Goal: Transaction & Acquisition: Download file/media

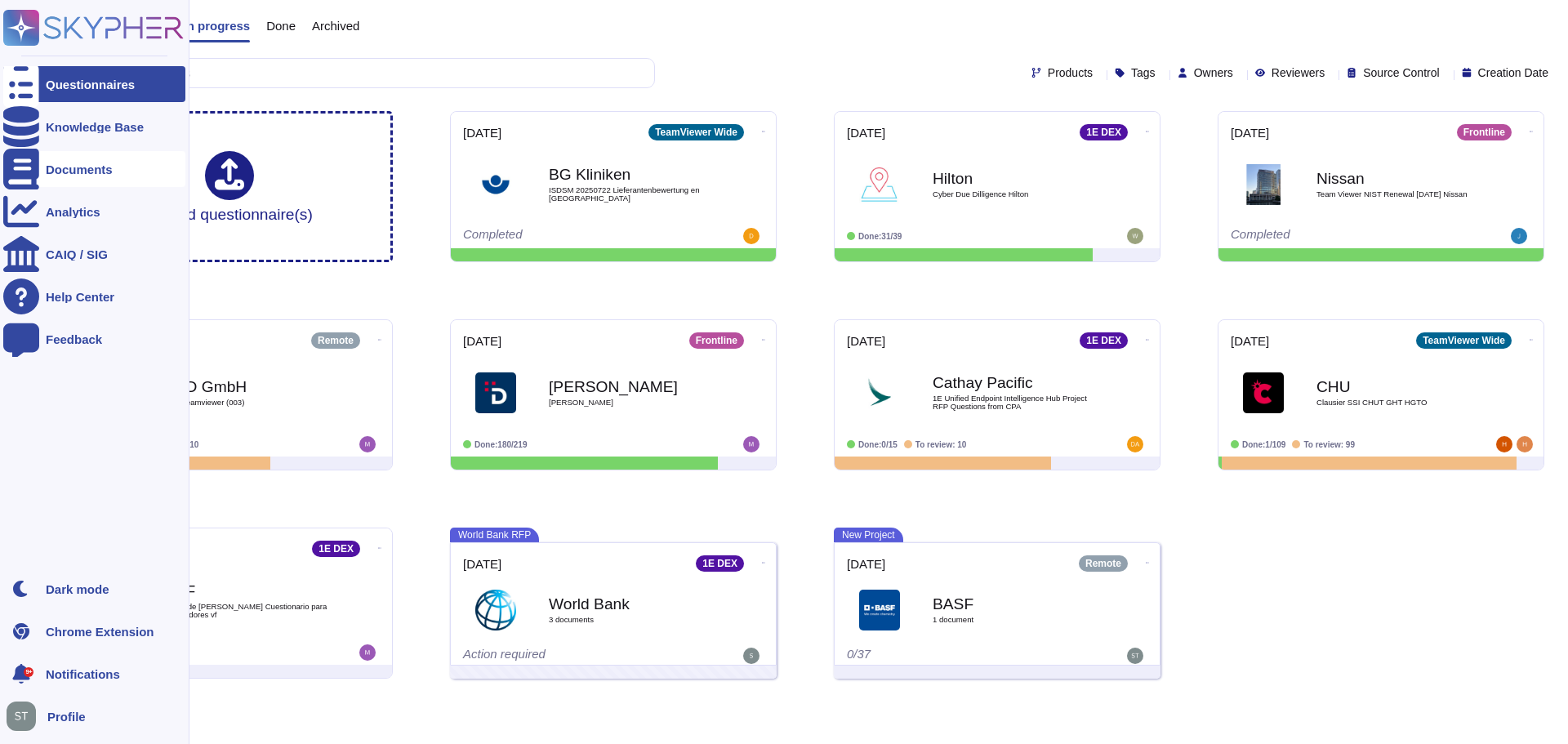
click at [51, 168] on div "Documents" at bounding box center [78, 170] width 67 height 13
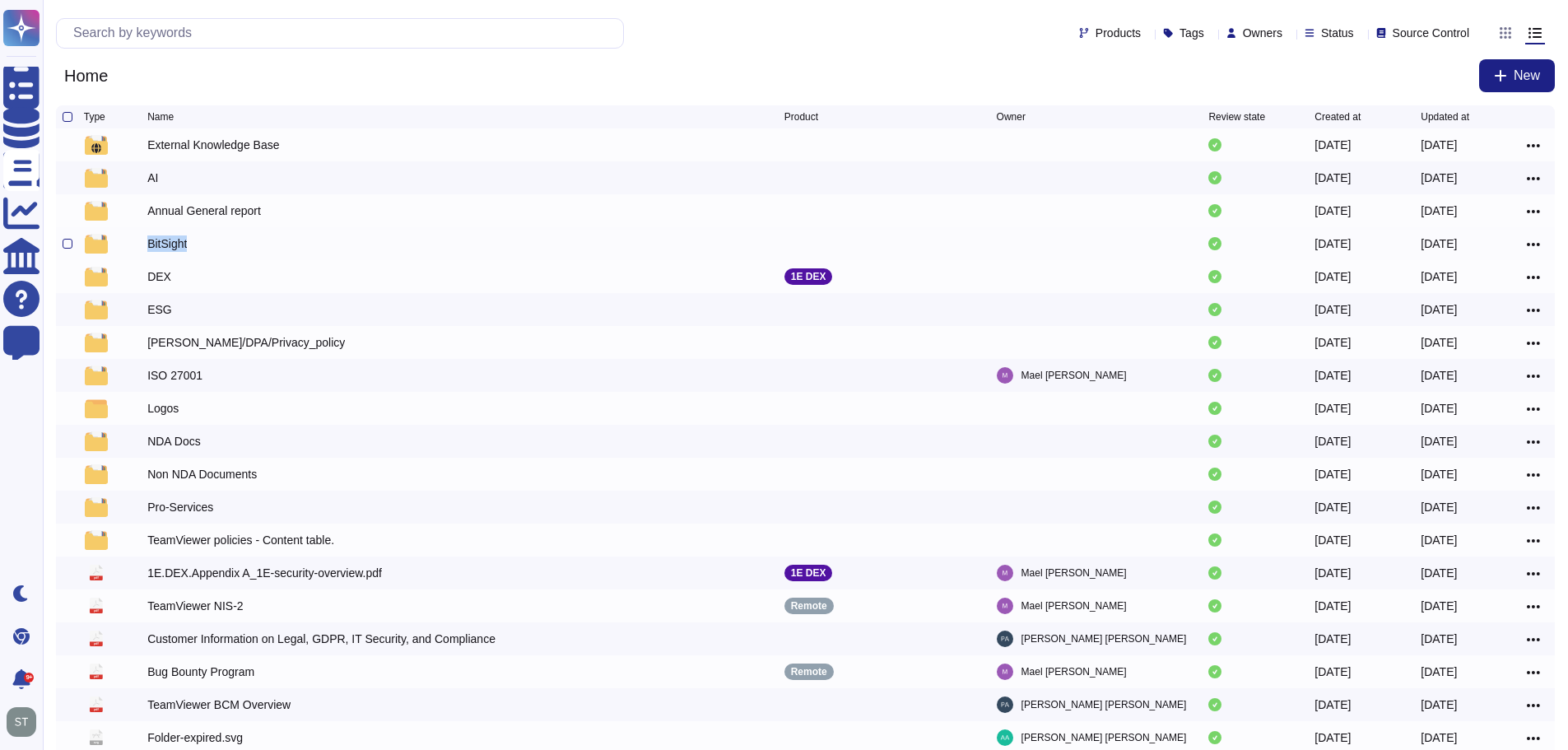
click at [170, 247] on div "BitSight" at bounding box center [167, 243] width 39 height 16
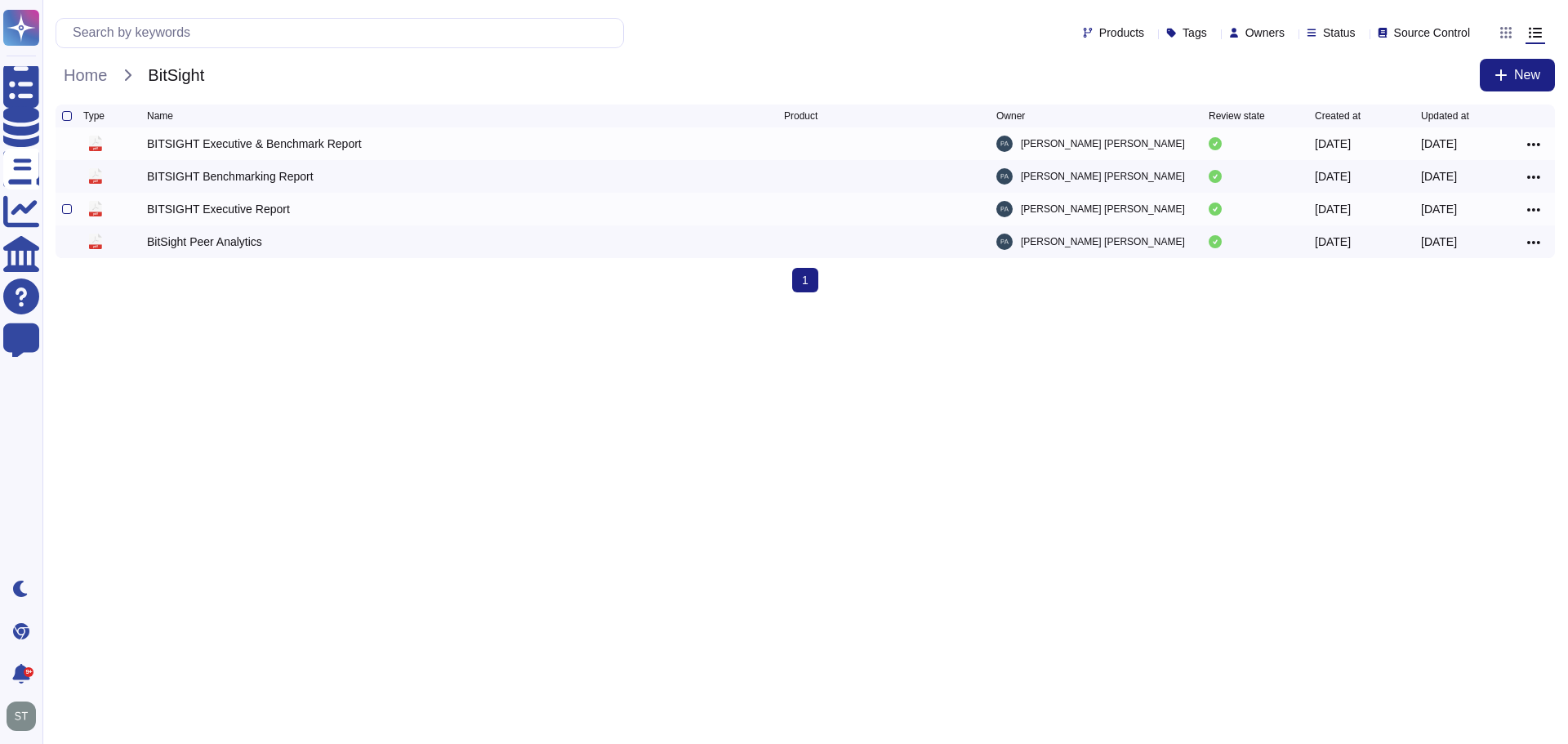
click at [240, 210] on div "BITSIGHT Executive Report" at bounding box center [218, 208] width 143 height 16
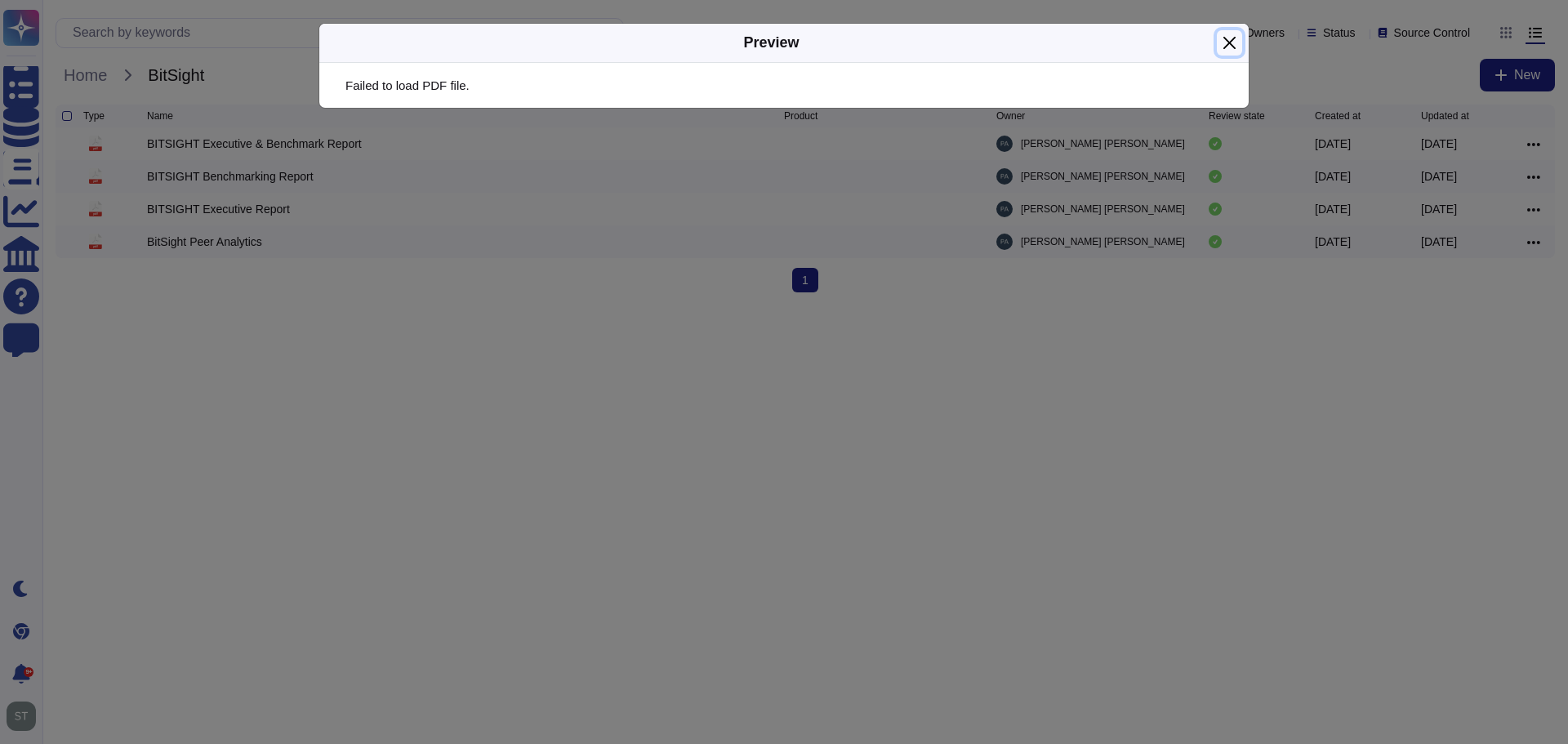
click at [1225, 47] on button "Close" at bounding box center [1230, 43] width 25 height 25
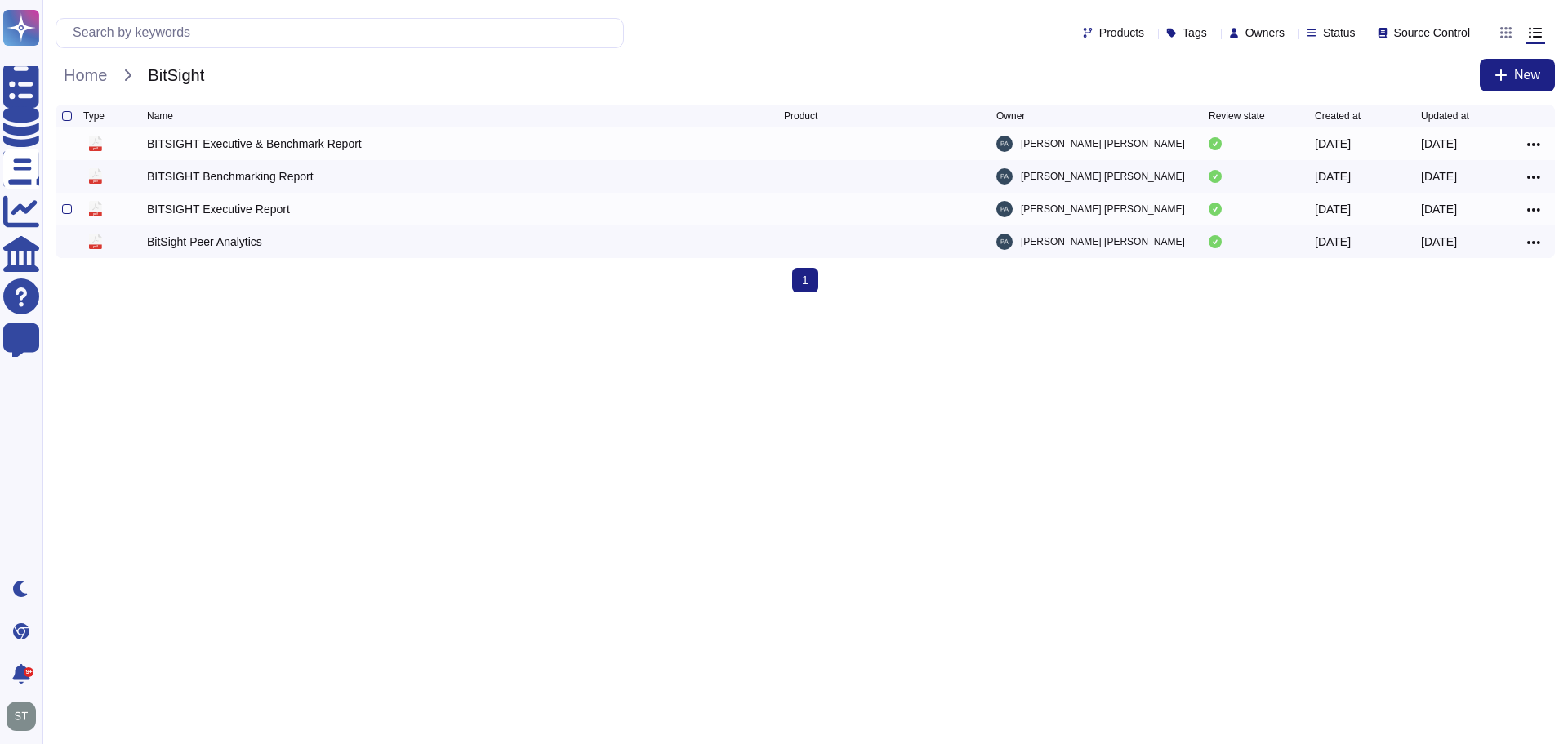
click at [224, 213] on div "BITSIGHT Executive Report" at bounding box center [218, 208] width 143 height 16
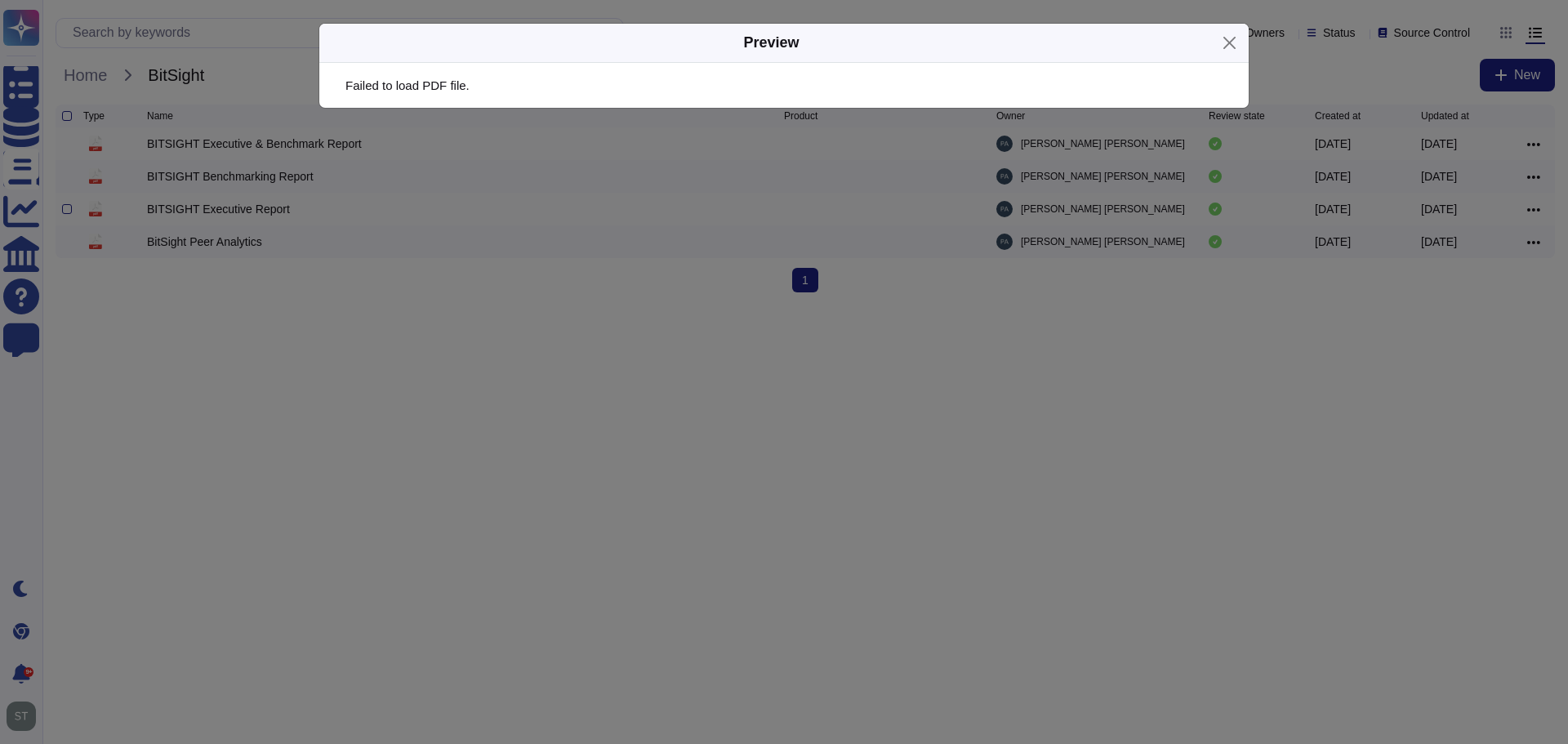
click at [224, 213] on div "Preview Failed to load PDF file." at bounding box center [784, 372] width 1568 height 744
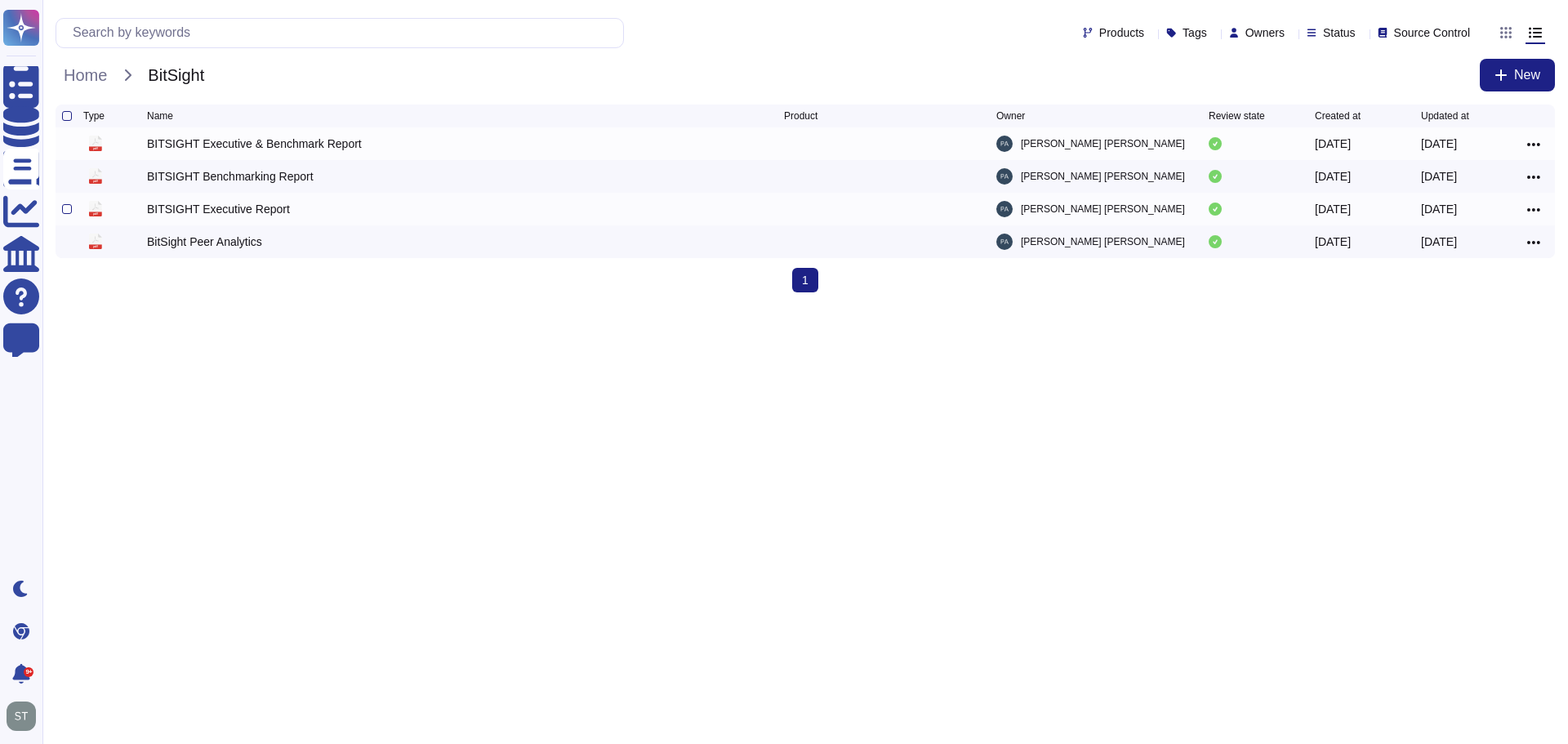
click at [224, 213] on div "BITSIGHT Executive Report" at bounding box center [218, 208] width 143 height 16
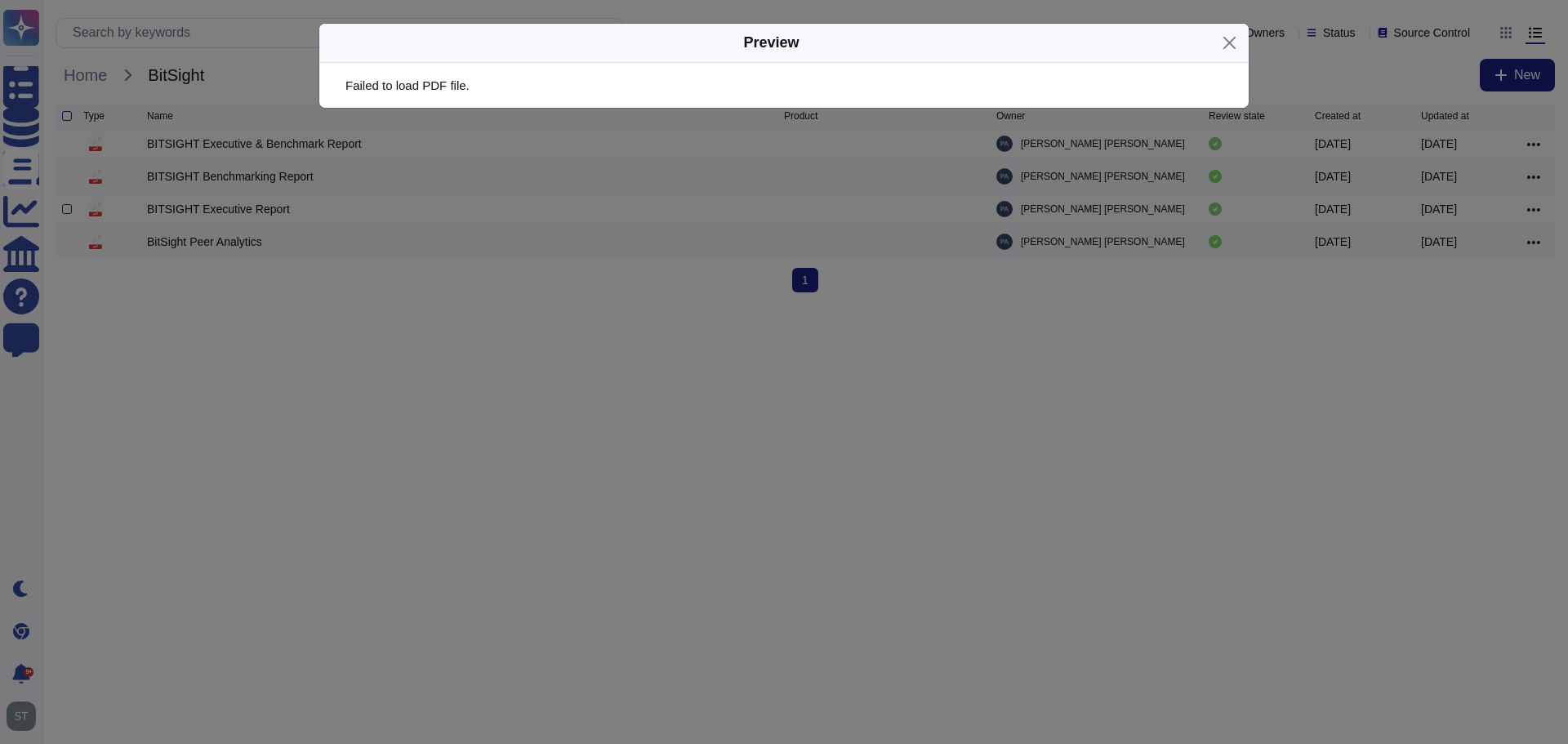
click at [224, 213] on div "Preview Failed to load PDF file." at bounding box center [784, 372] width 1568 height 744
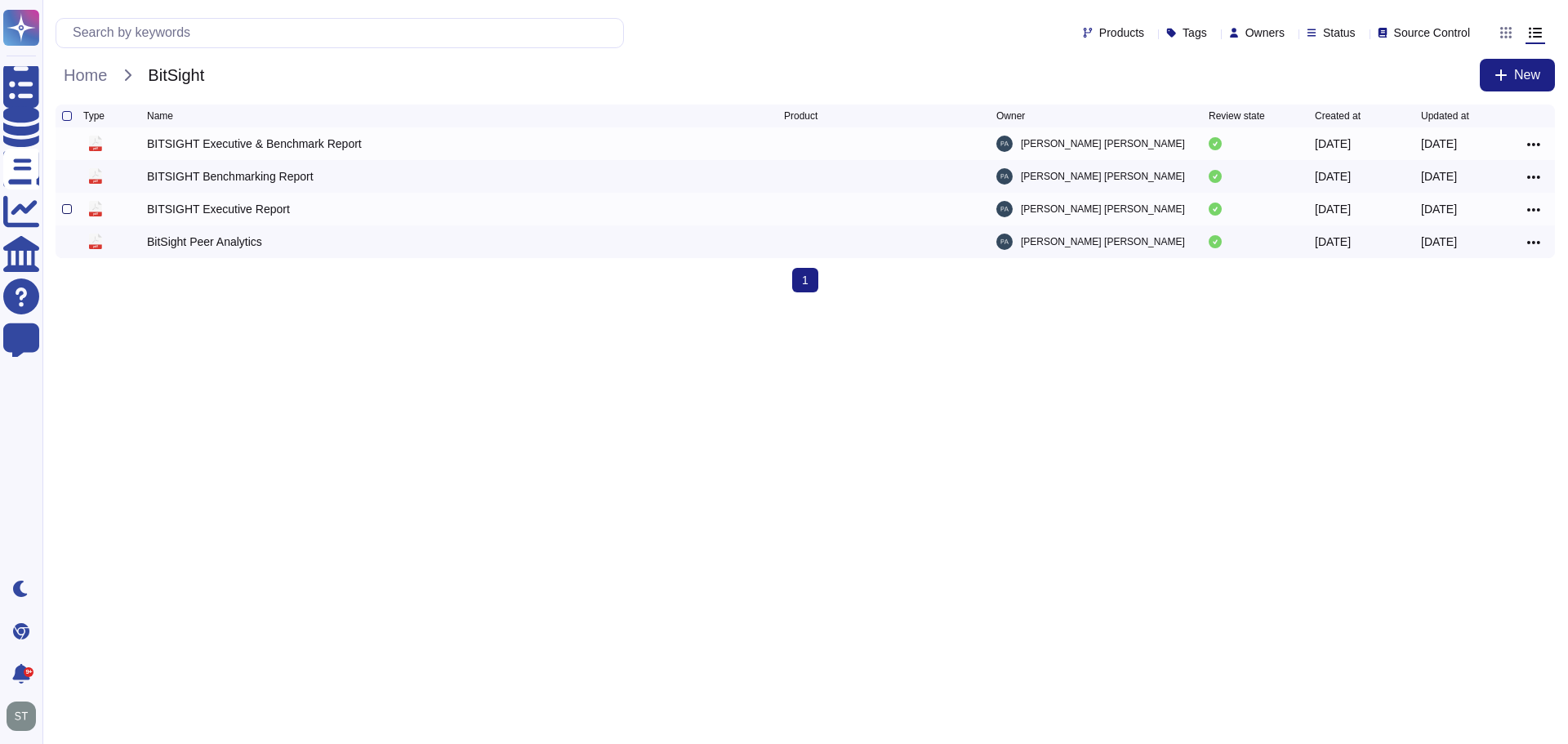
click at [69, 213] on div at bounding box center [67, 209] width 10 height 10
click at [0, 0] on input "checkbox" at bounding box center [0, 0] width 0 height 0
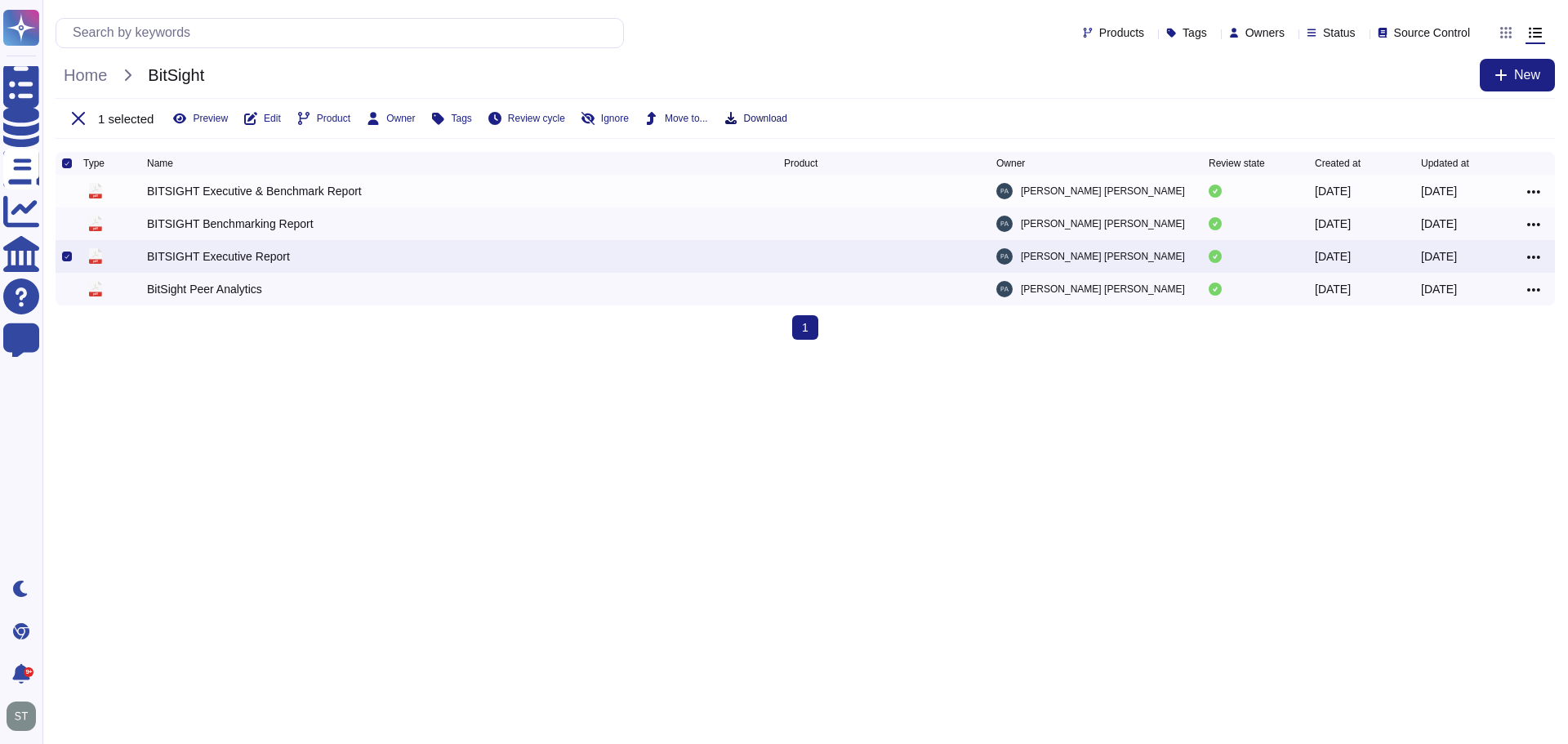
click at [773, 115] on span "Download" at bounding box center [765, 119] width 43 height 10
click at [103, 80] on span "Home" at bounding box center [85, 75] width 60 height 24
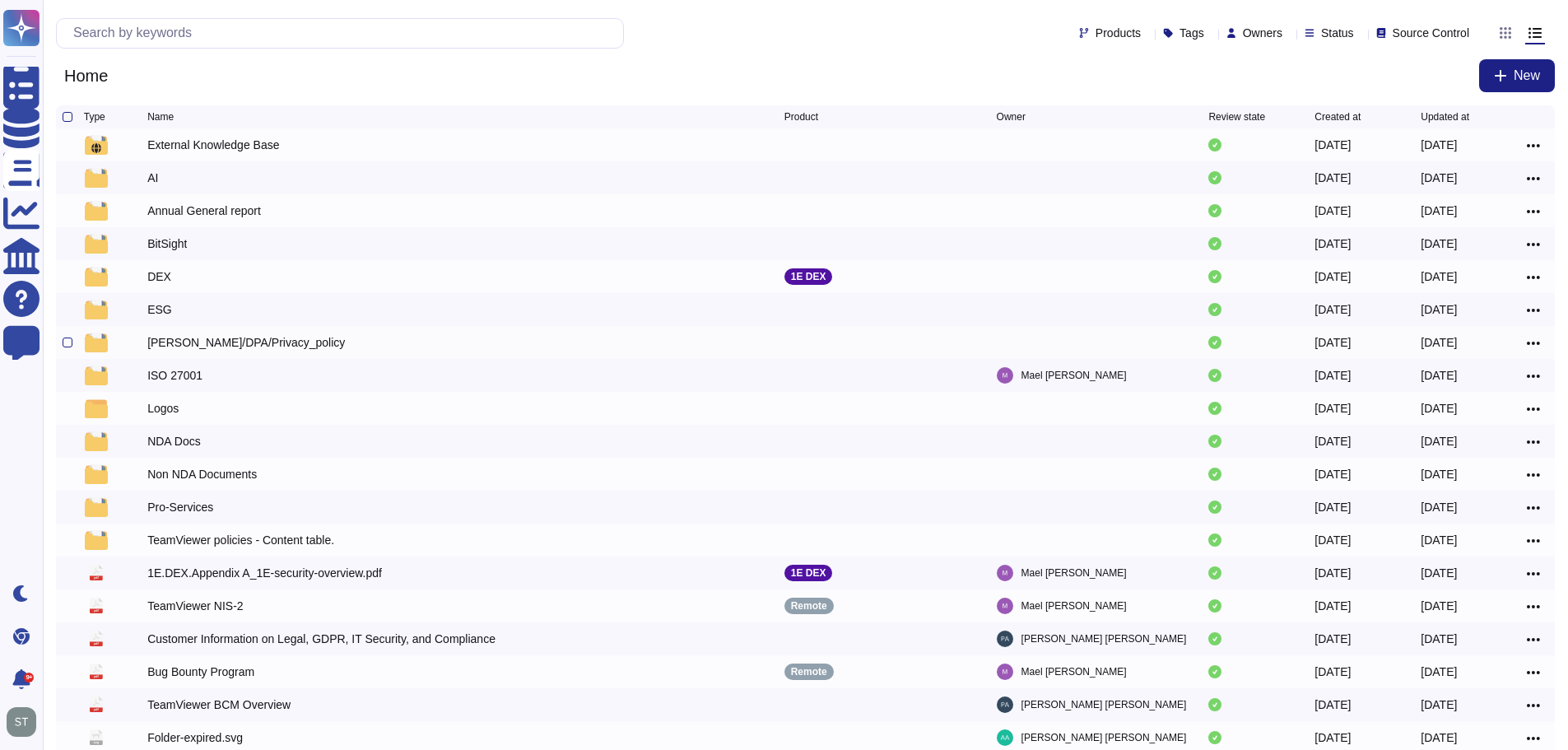
click at [177, 350] on div "[PERSON_NAME]/DPA/Privacy_policy" at bounding box center [246, 342] width 197 height 16
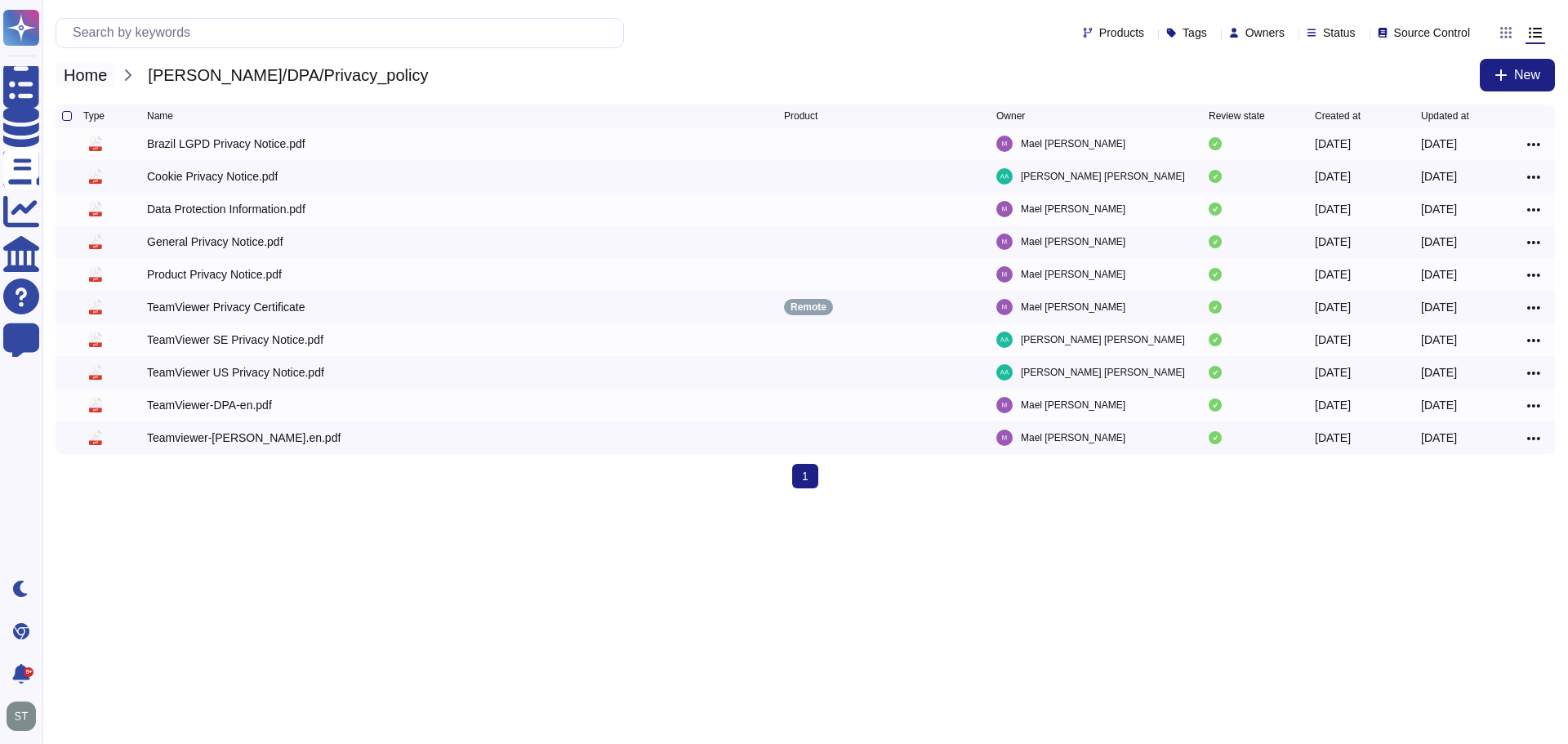
click at [89, 80] on span "Home" at bounding box center [85, 75] width 60 height 24
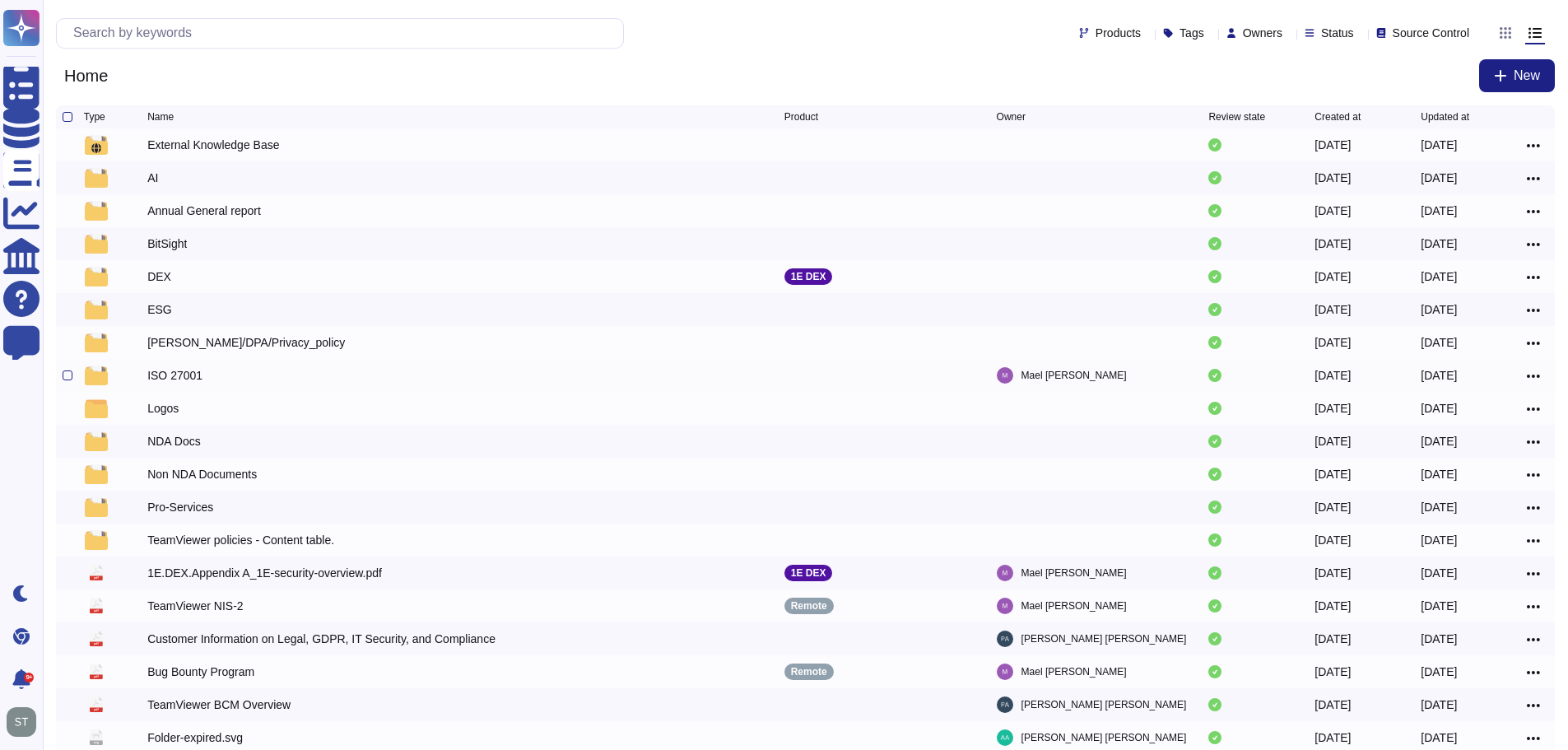
click at [182, 380] on div "ISO 27001" at bounding box center [174, 375] width 55 height 16
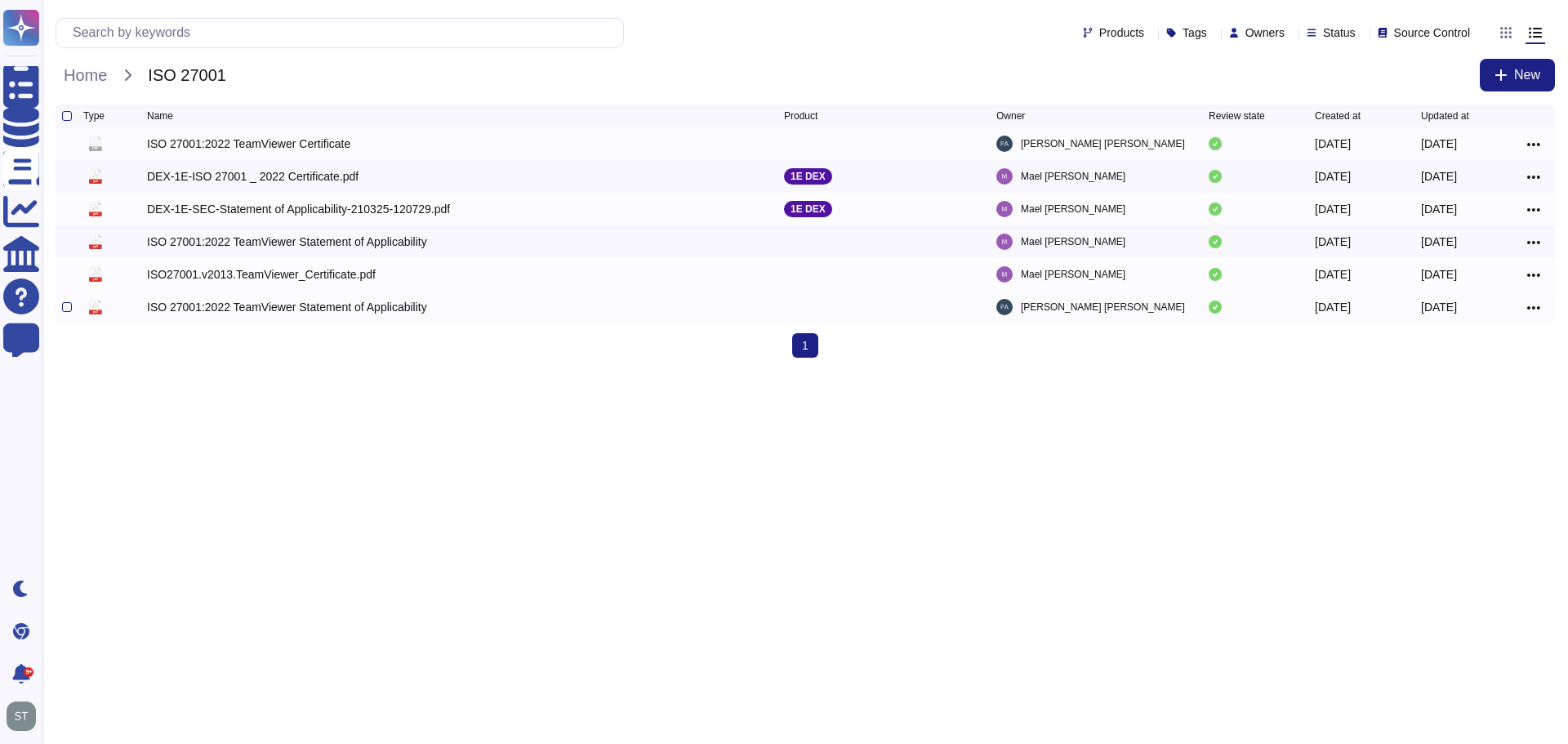
click at [288, 313] on div "ISO 27001:2022 TeamViewer Statement of Applicability" at bounding box center [287, 306] width 280 height 16
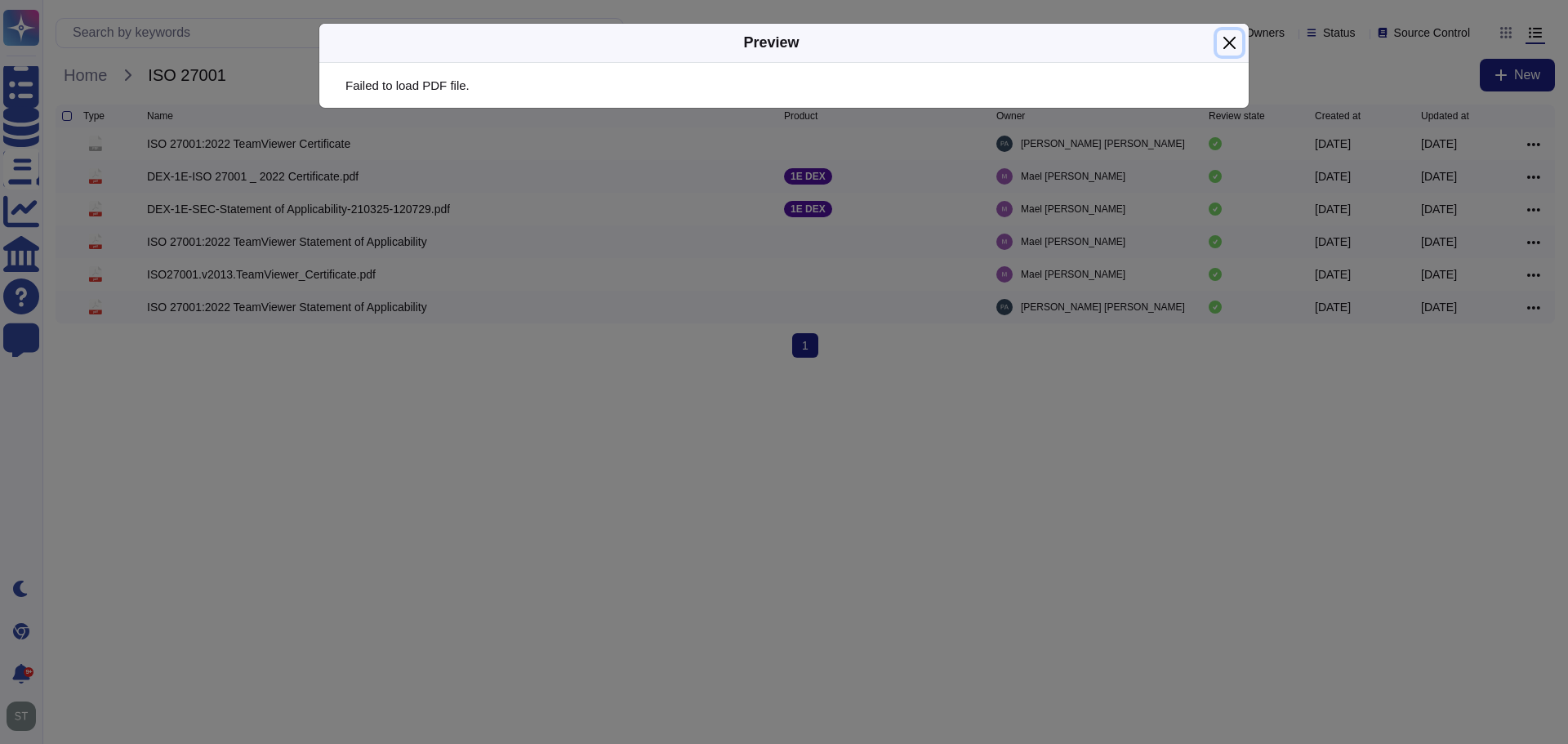
click at [1231, 49] on button "Close" at bounding box center [1230, 43] width 25 height 25
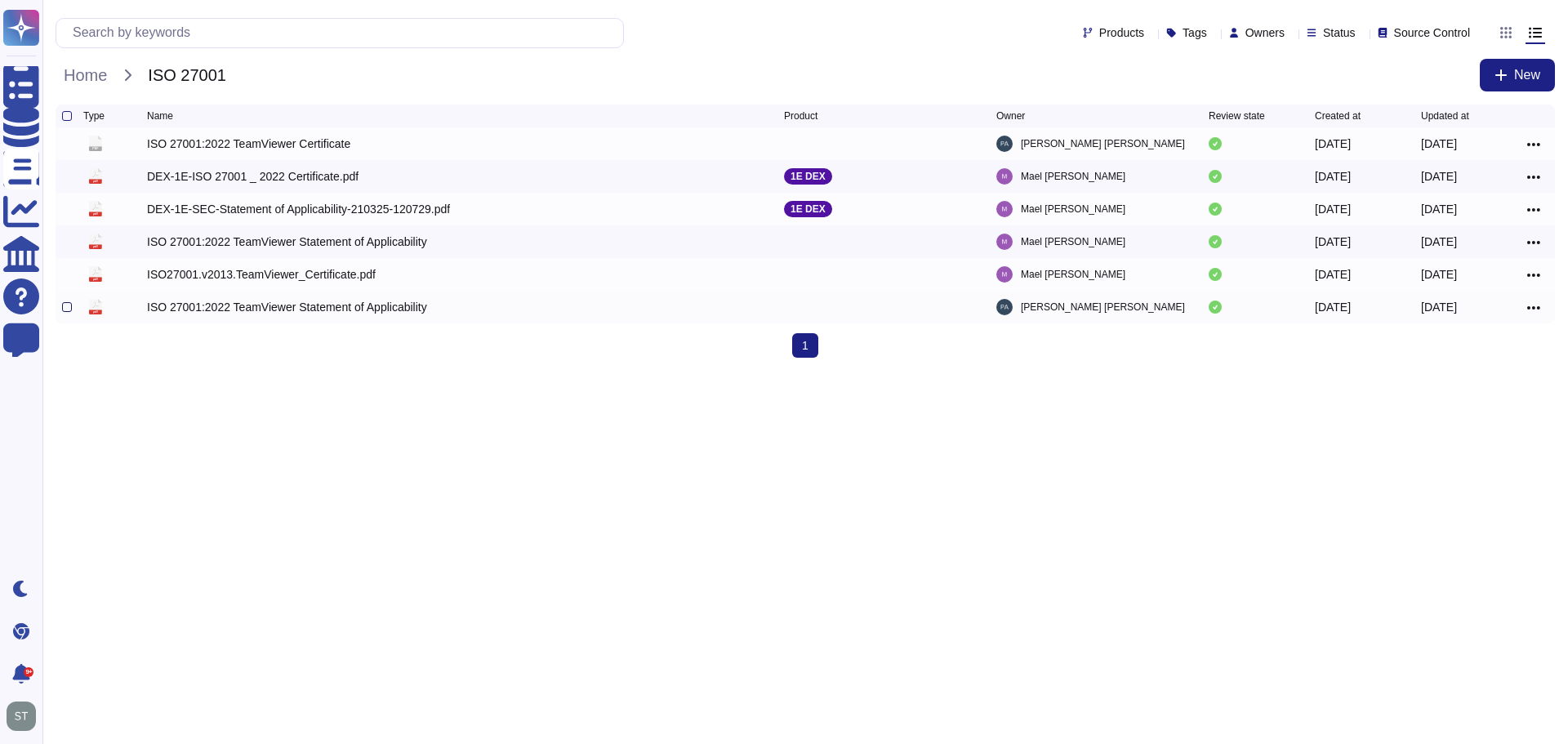
click at [68, 312] on div at bounding box center [67, 307] width 10 height 10
click at [0, 0] on input "checkbox" at bounding box center [0, 0] width 0 height 0
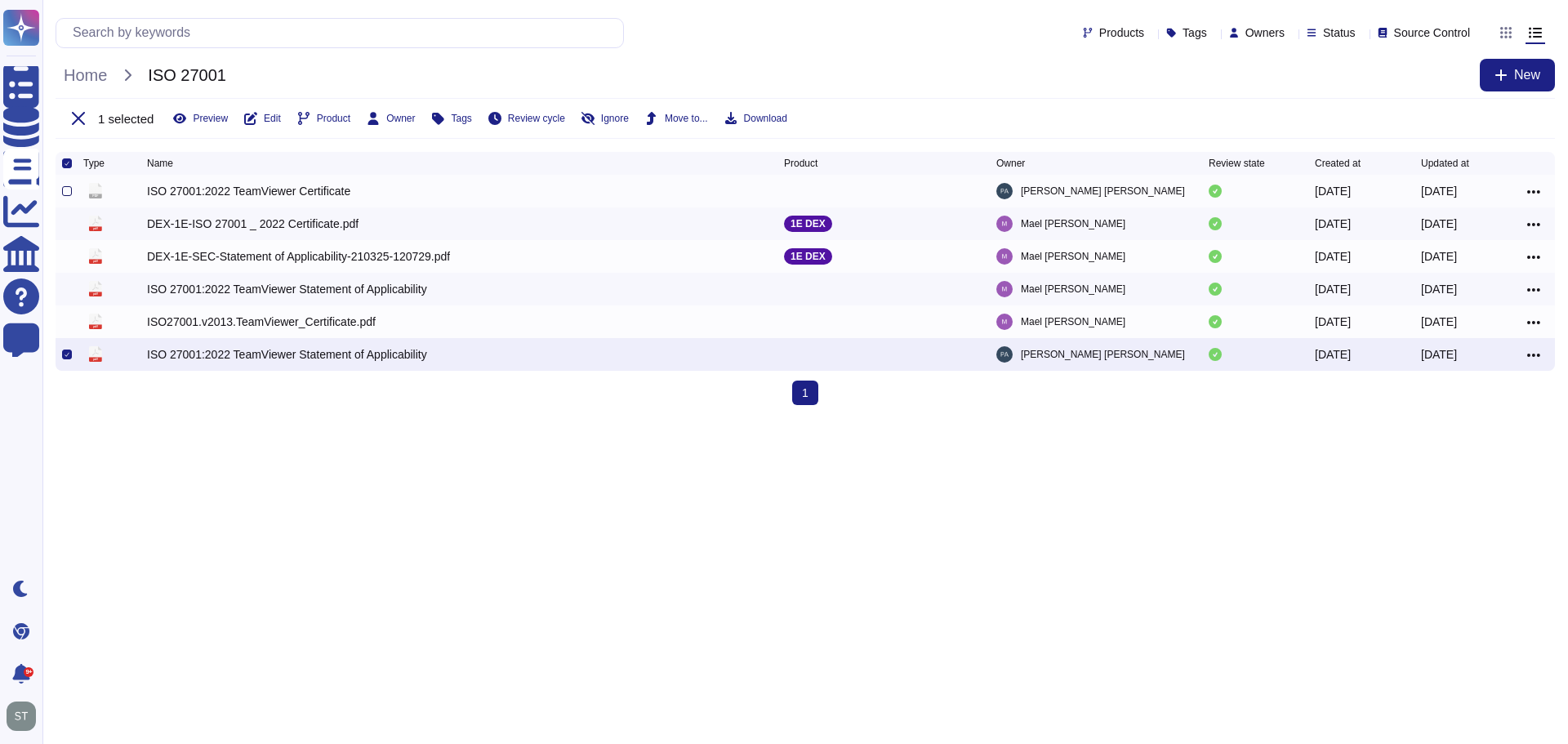
click at [65, 193] on div at bounding box center [67, 191] width 10 height 10
click at [0, 0] on input "checkbox" at bounding box center [0, 0] width 0 height 0
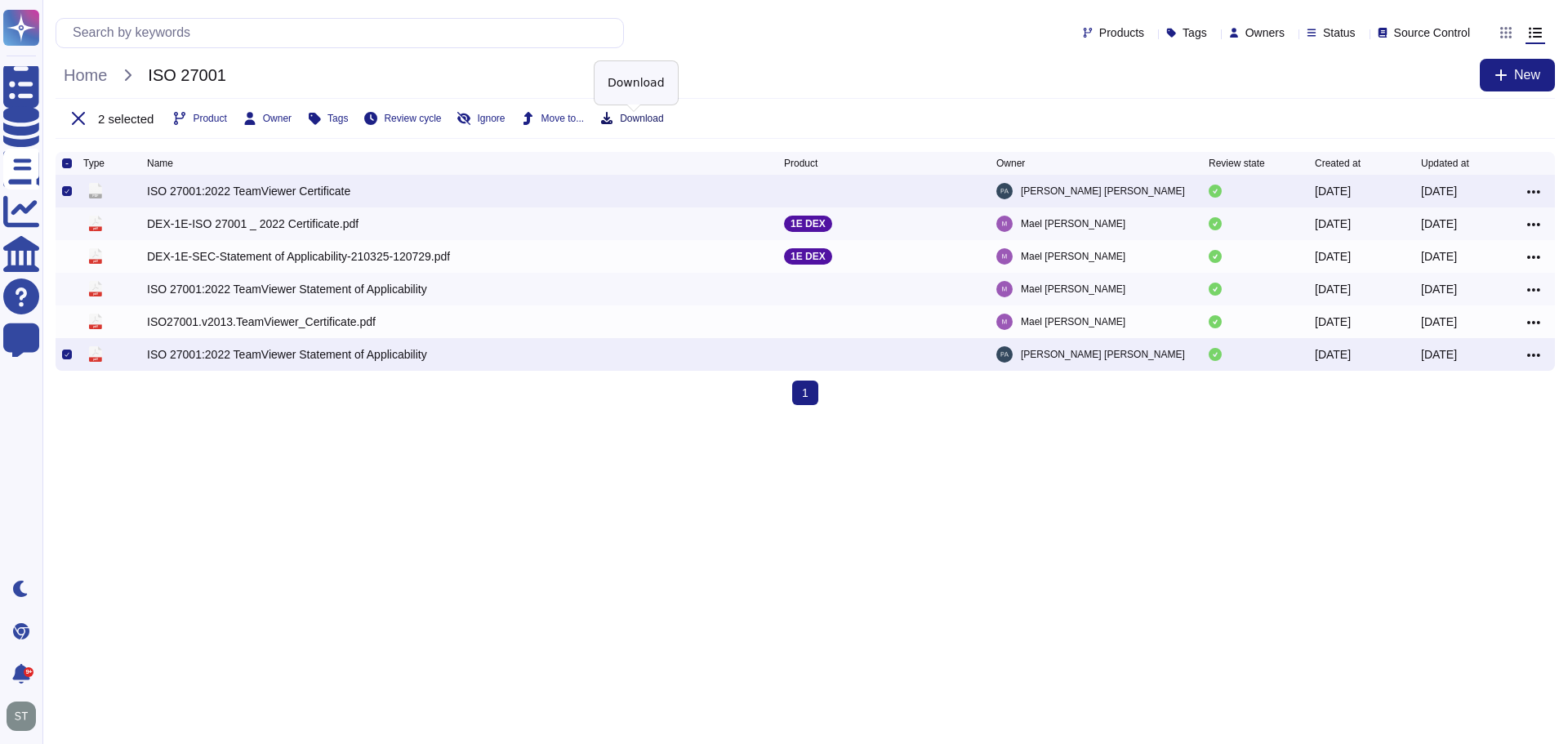
click at [645, 114] on span "Download" at bounding box center [641, 119] width 43 height 10
click at [106, 73] on span "Home" at bounding box center [85, 75] width 60 height 24
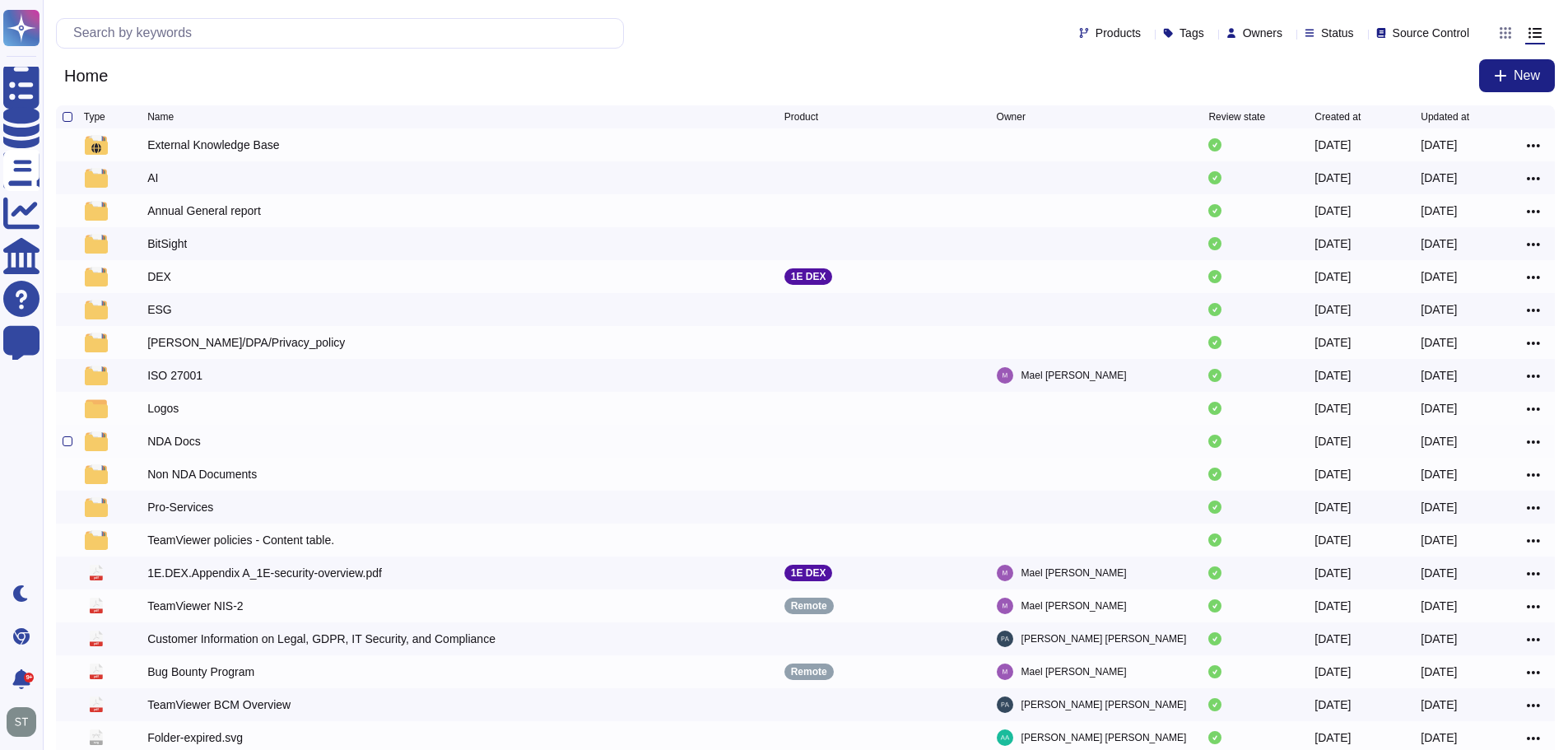
click at [176, 445] on div "NDA Docs" at bounding box center [173, 440] width 54 height 16
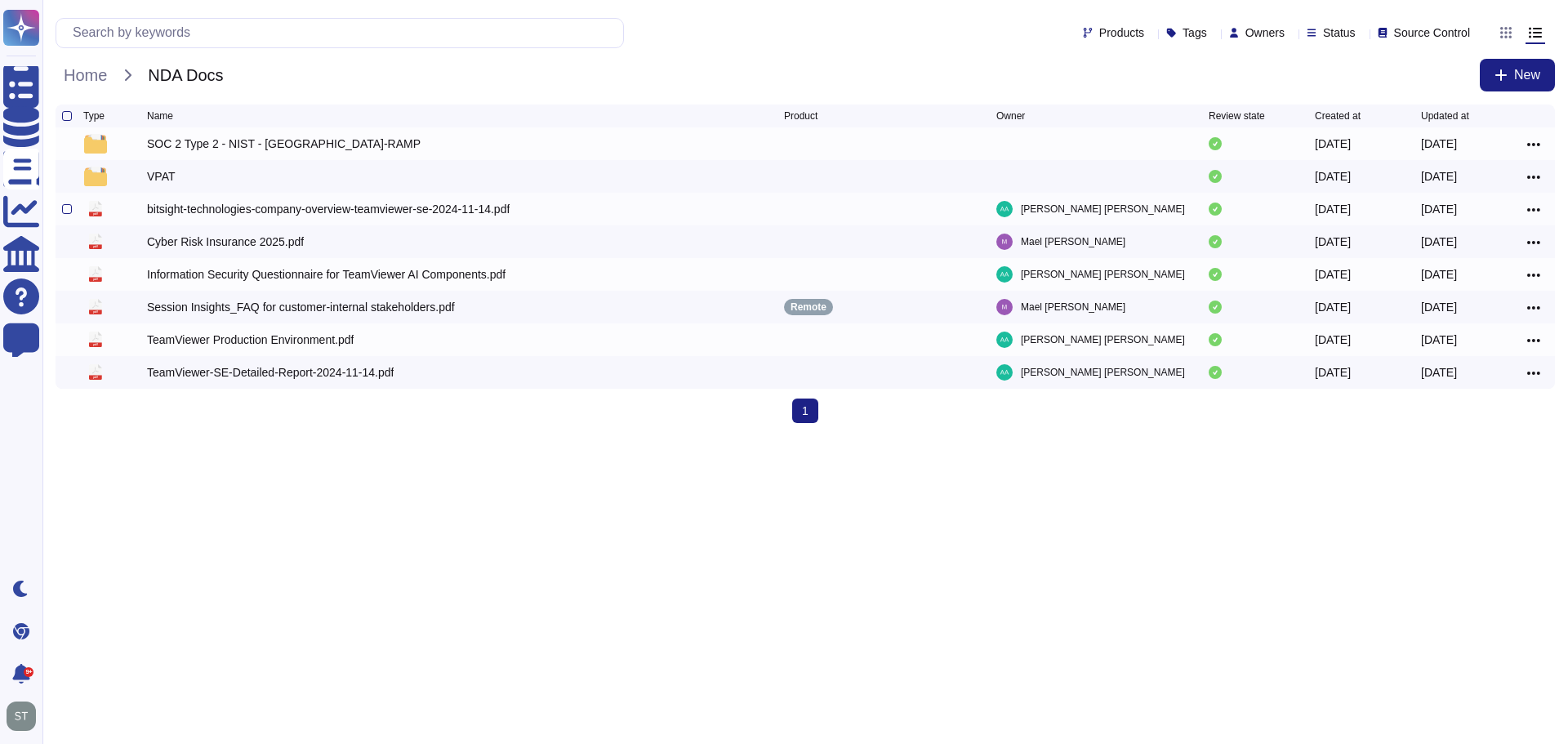
click at [242, 210] on div "bitsight-technologies-company-overview-teamviewer-se-2024-11-14.pdf" at bounding box center [328, 208] width 363 height 16
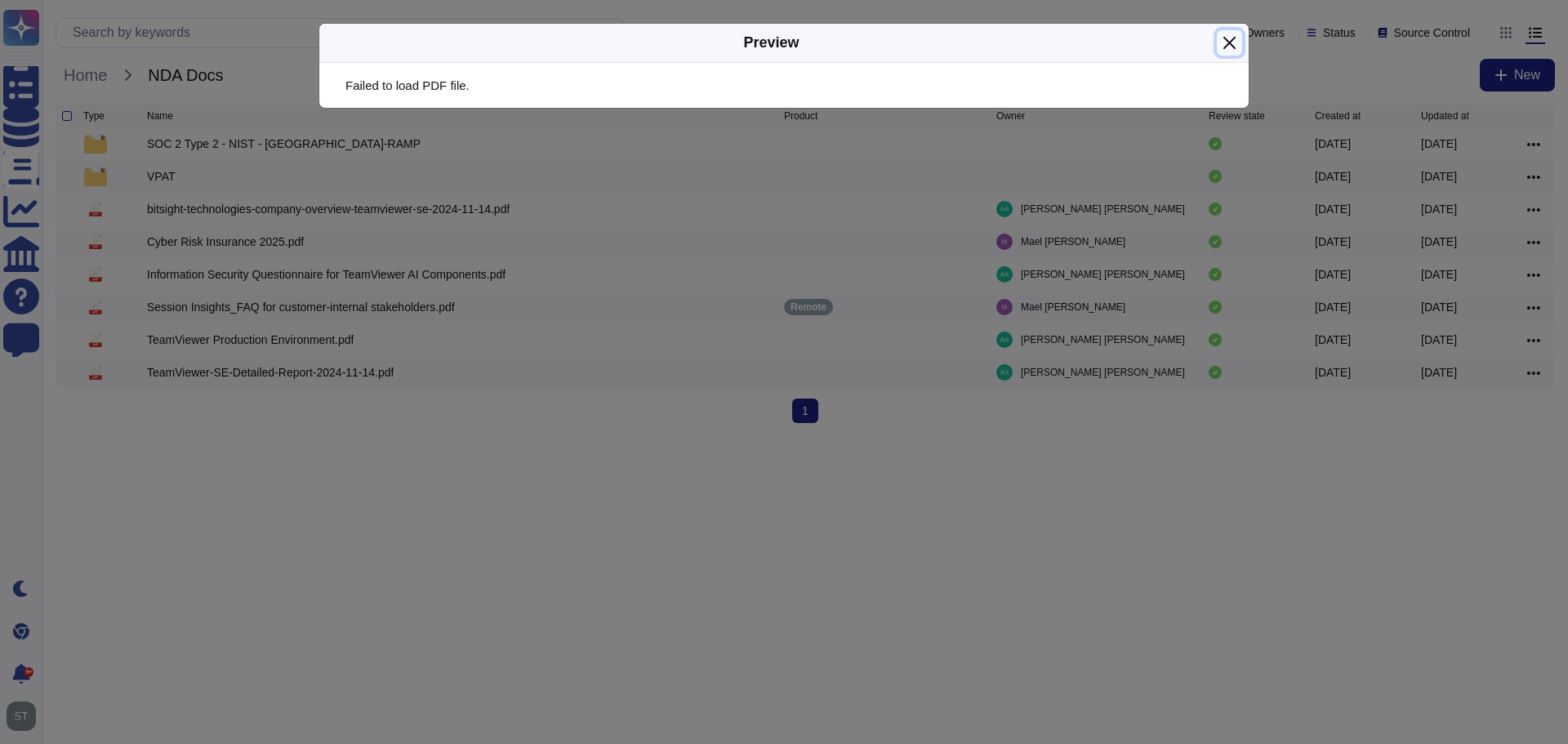
click at [1237, 39] on button "Close" at bounding box center [1230, 43] width 25 height 25
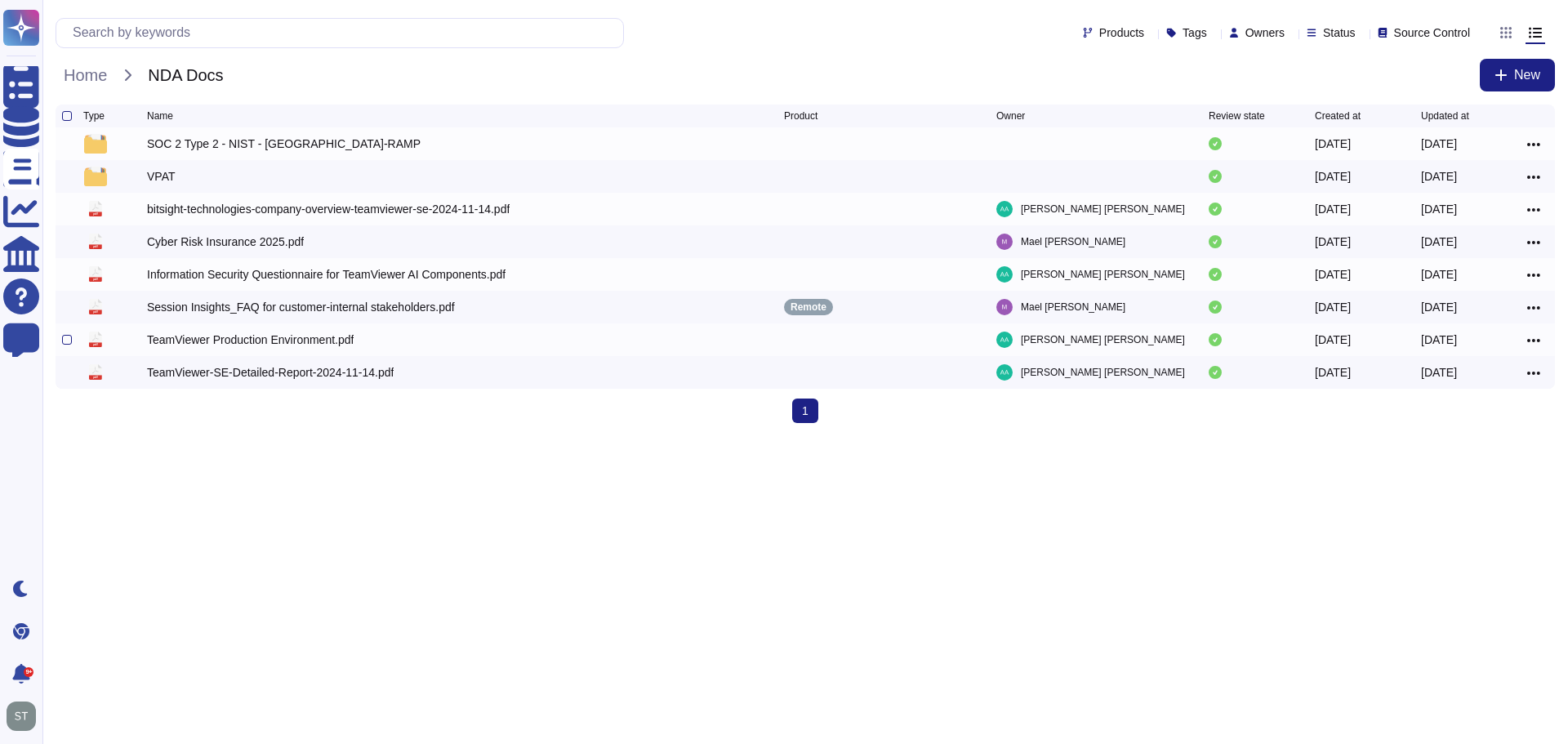
click at [277, 341] on div "TeamViewer Production Environment.pdf" at bounding box center [250, 339] width 207 height 16
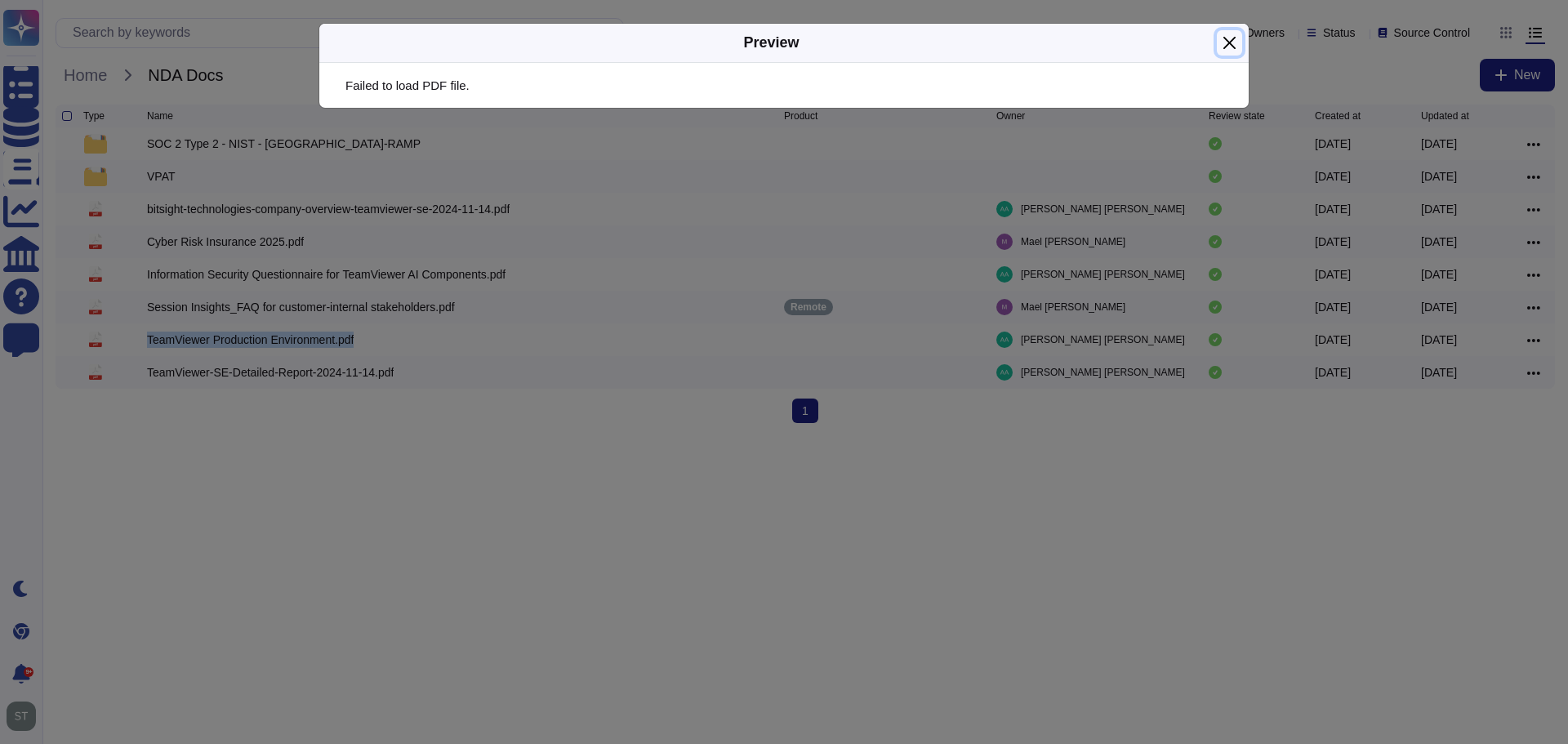
click at [1235, 47] on button "Close" at bounding box center [1230, 43] width 25 height 25
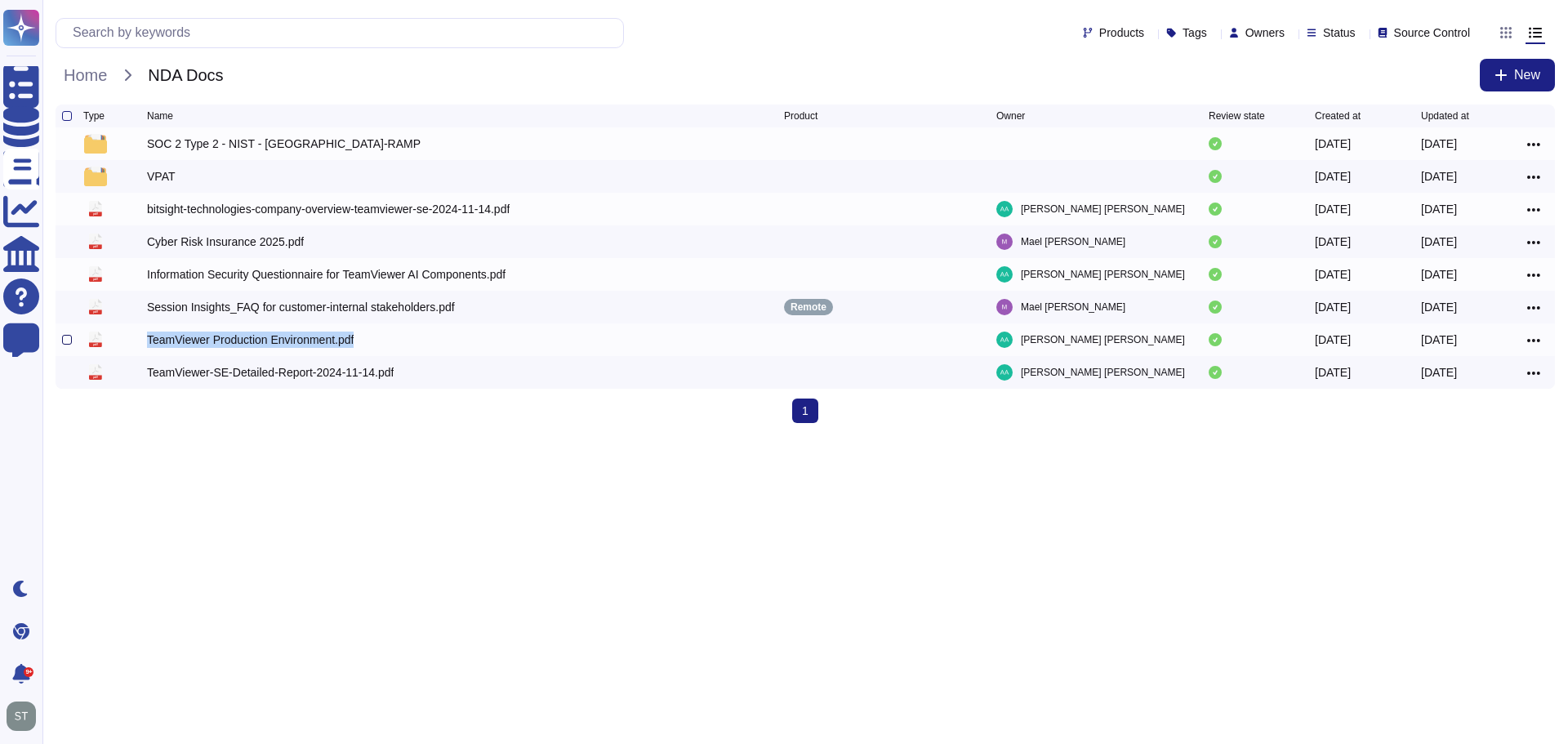
click at [67, 345] on div at bounding box center [67, 340] width 10 height 10
click at [0, 0] on input "checkbox" at bounding box center [0, 0] width 0 height 0
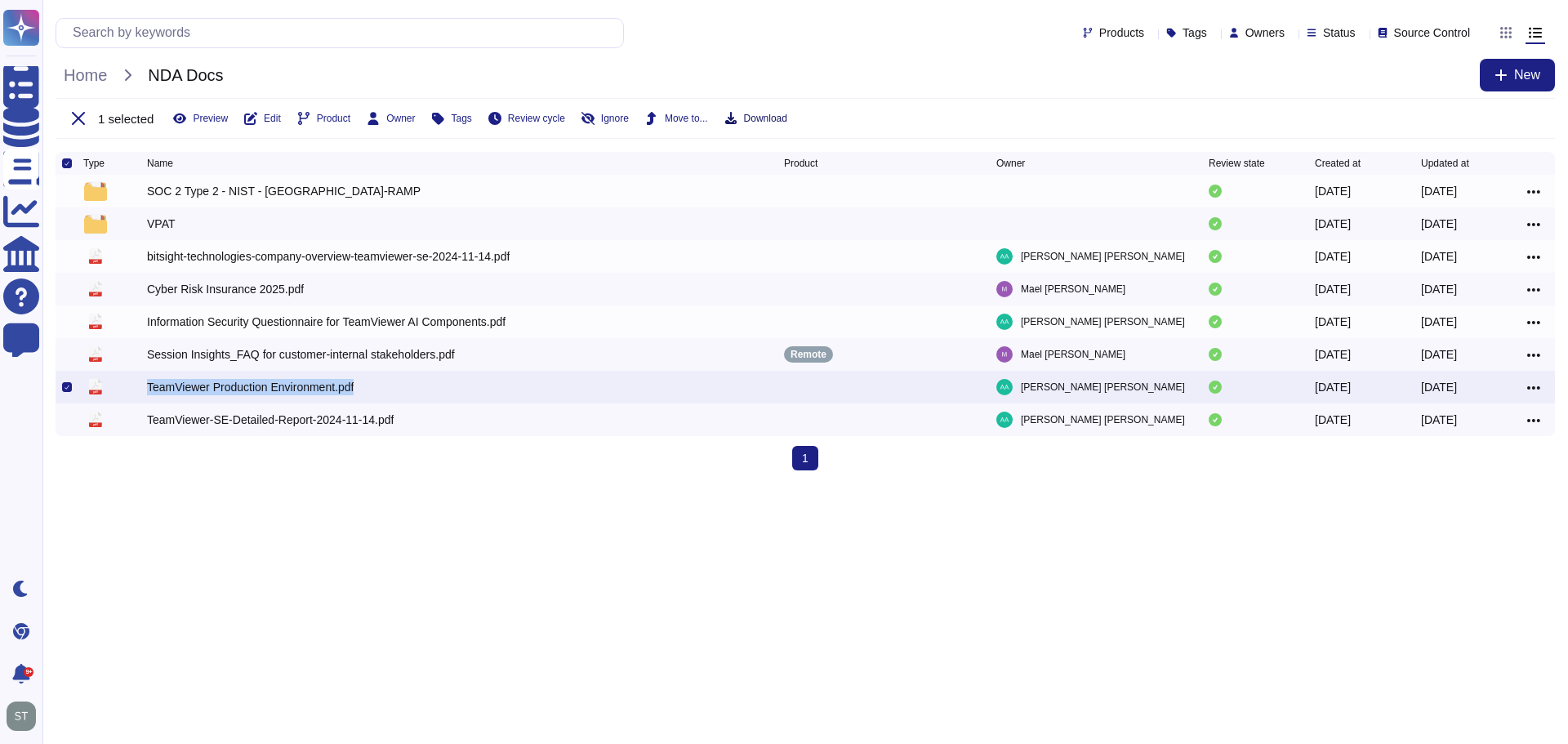
click at [745, 115] on span "Download" at bounding box center [765, 119] width 43 height 10
drag, startPoint x: 94, startPoint y: 480, endPoint x: 91, endPoint y: 472, distance: 8.5
click at [92, 475] on div "Type Name Product Owner Review state Created at Updated at SOC 2 Type 2 - NIST …" at bounding box center [805, 317] width 1526 height 332
click at [470, 483] on html "Questionnaires Knowledge Base Documents Analytics CAIQ / SIG Help Center Feedba…" at bounding box center [784, 241] width 1568 height 483
click at [161, 228] on div "VPAT" at bounding box center [161, 224] width 29 height 16
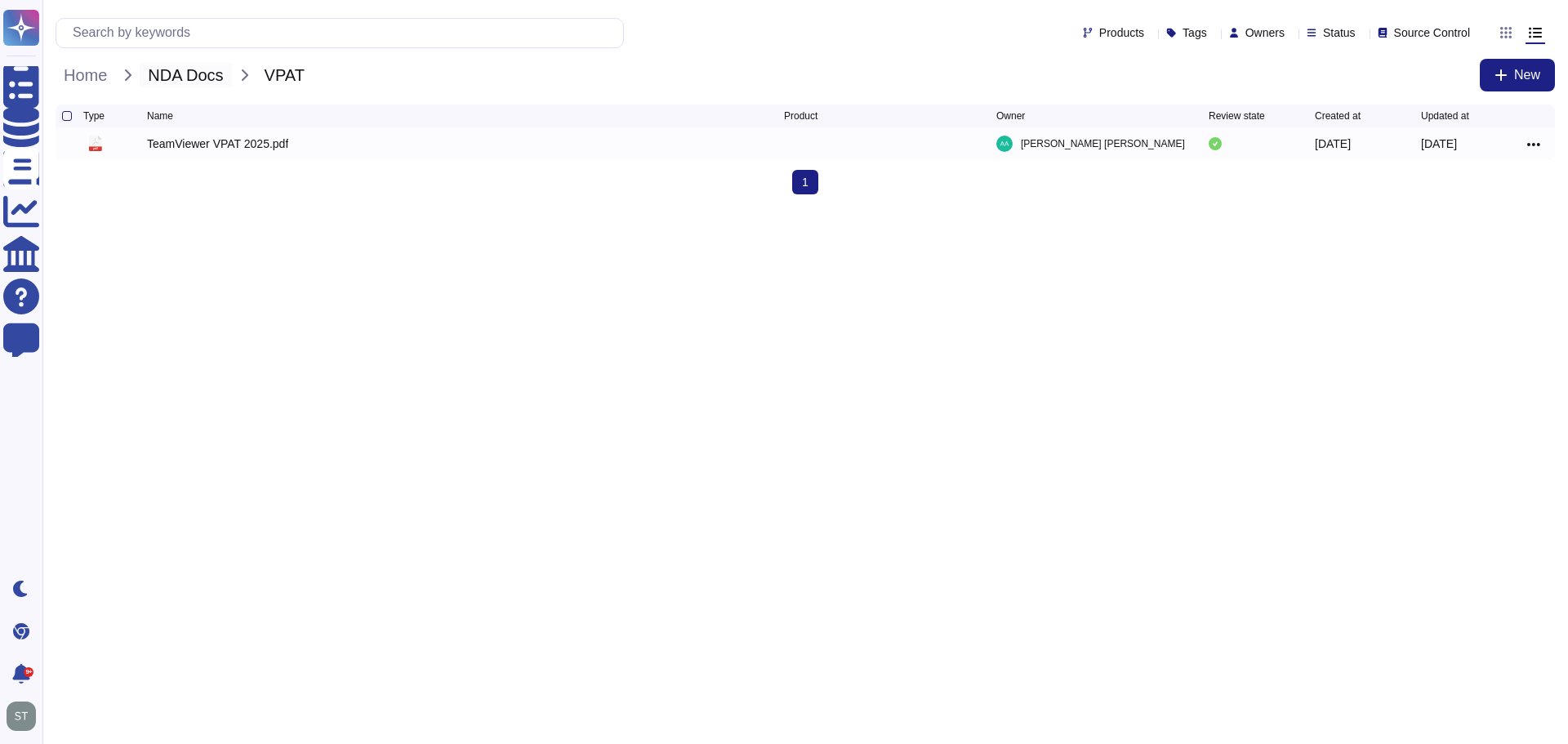
click at [224, 82] on span "NDA Docs" at bounding box center [186, 75] width 91 height 24
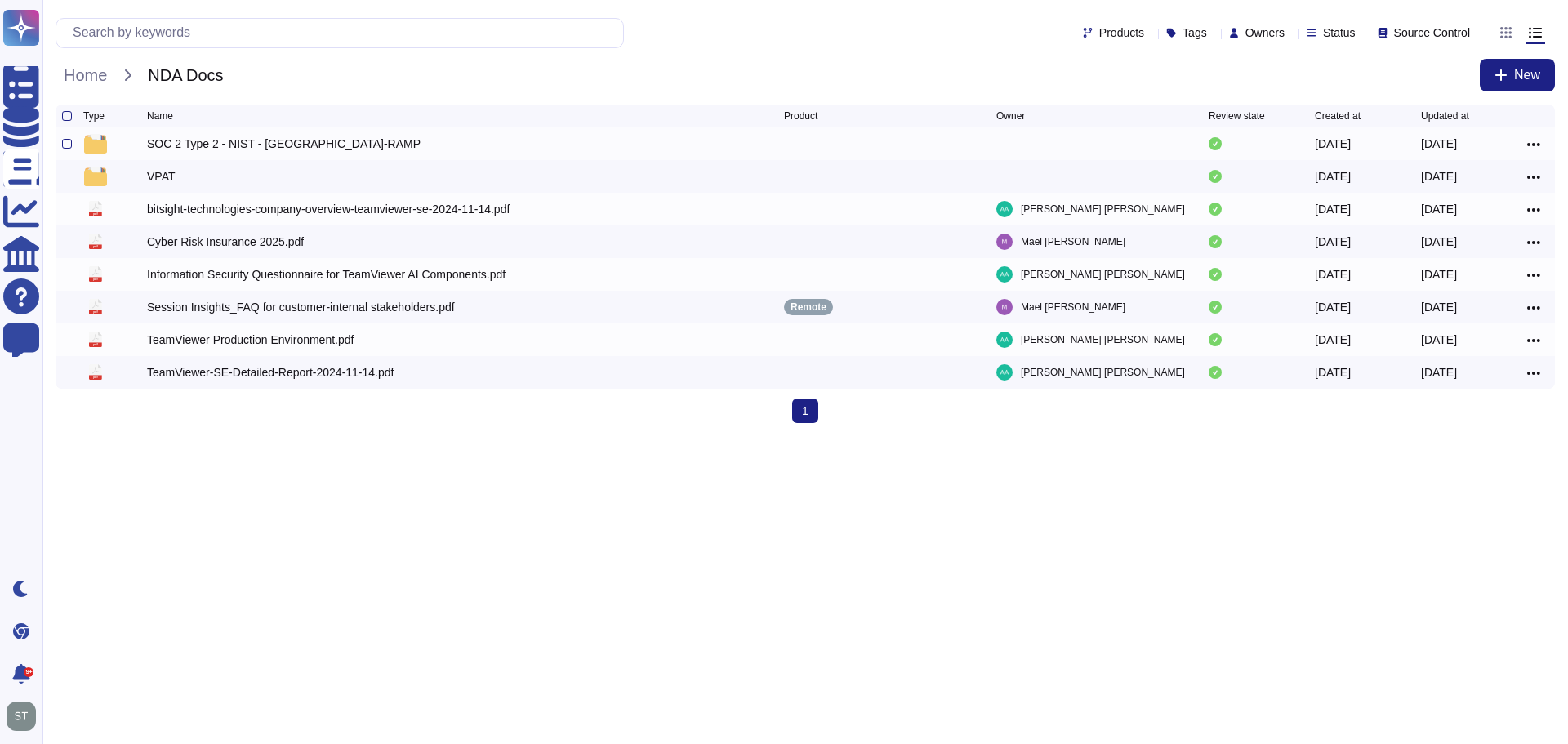
click at [207, 151] on div "SOC 2 Type 2 - NIST - [GEOGRAPHIC_DATA]-RAMP" at bounding box center [283, 143] width 273 height 16
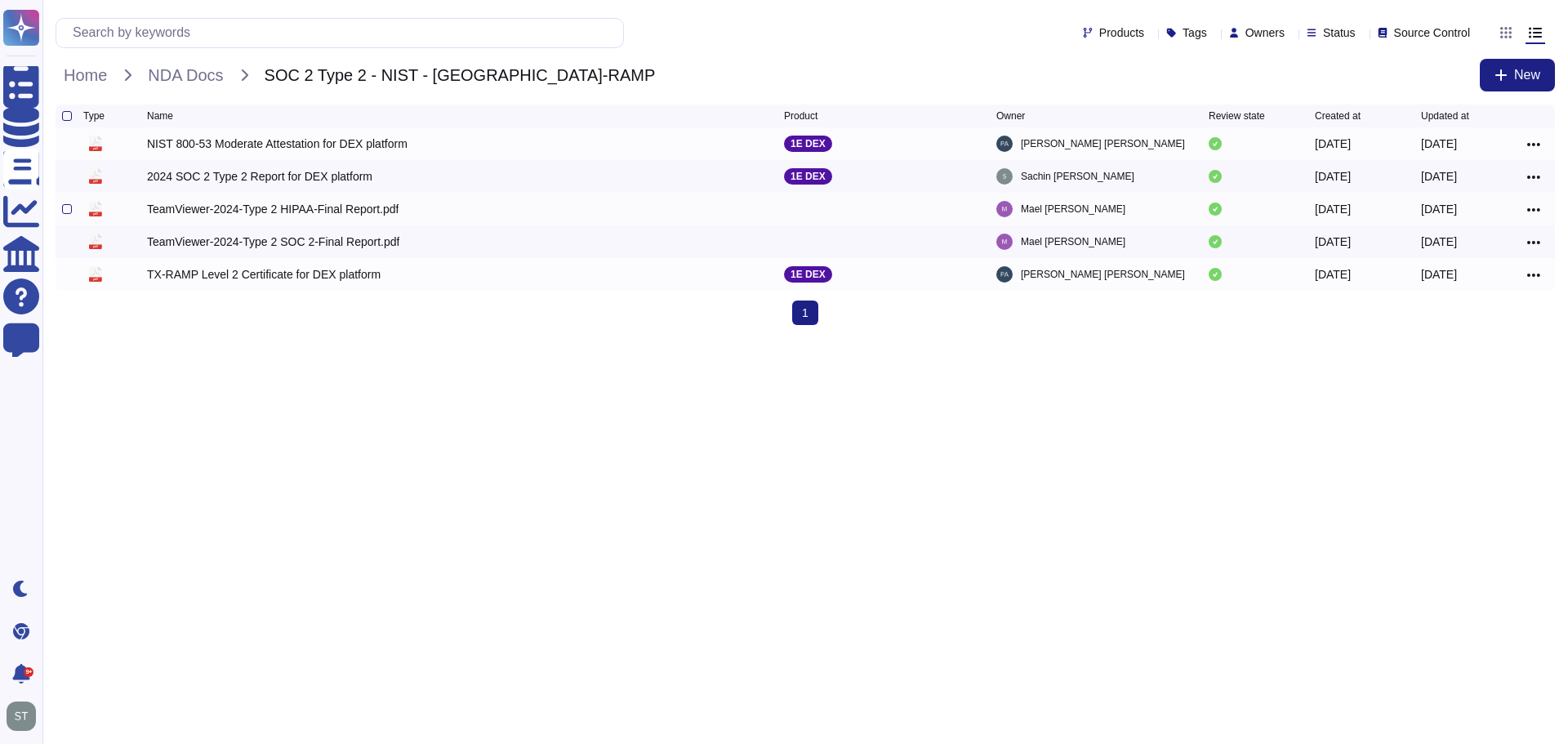
click at [61, 213] on div "pdf TeamViewer-2024-Type 2 HIPAA-Final Report.pdf [PERSON_NAME] [DATE] [DATE]" at bounding box center [806, 209] width 1500 height 33
click at [67, 214] on div at bounding box center [67, 209] width 10 height 10
click at [0, 0] on input "checkbox" at bounding box center [0, 0] width 0 height 0
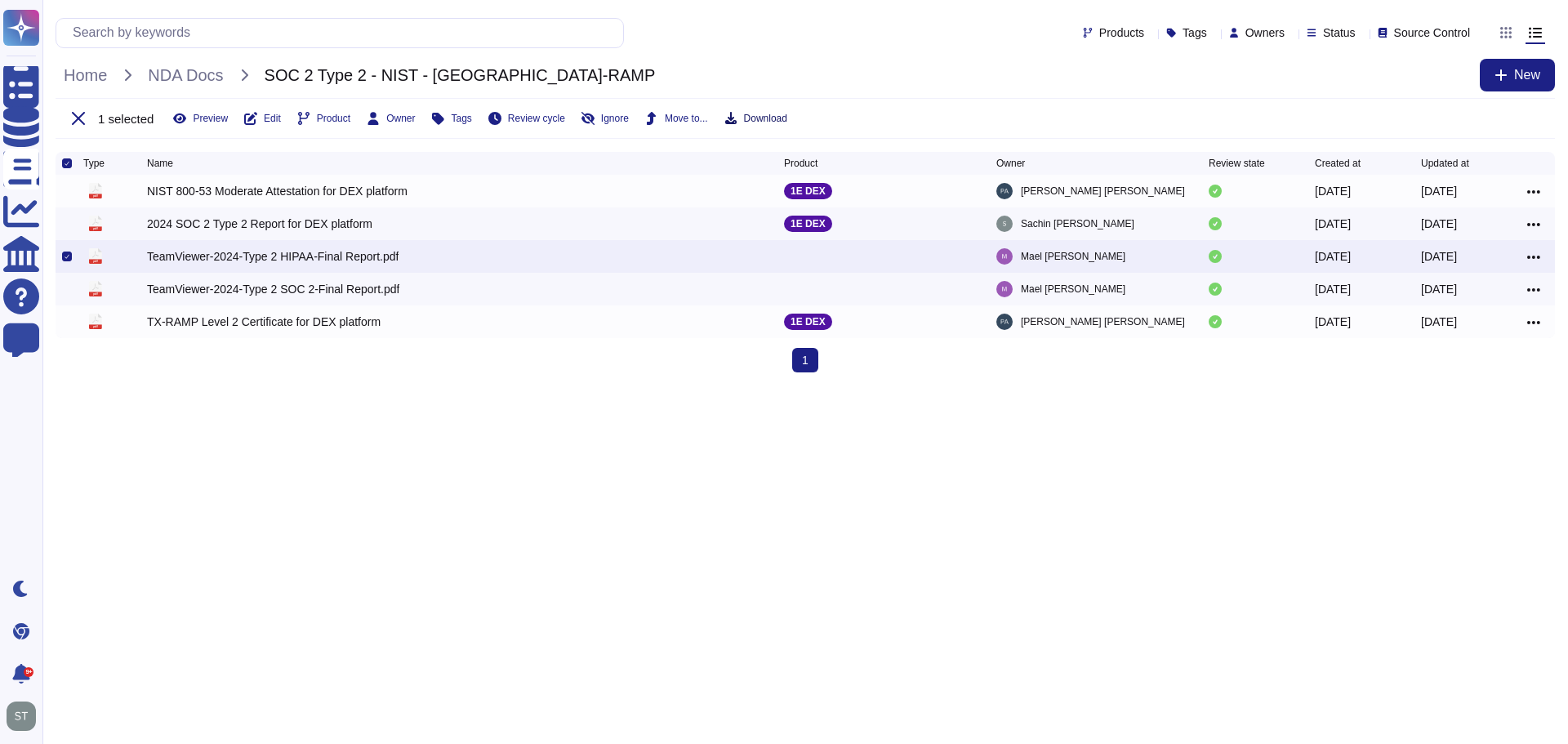
click at [752, 117] on span "Download" at bounding box center [765, 119] width 43 height 10
drag, startPoint x: 467, startPoint y: 461, endPoint x: 462, endPoint y: 453, distance: 9.4
click at [466, 385] on html "Questionnaires Knowledge Base Documents Analytics CAIQ / SIG Help Center Feedba…" at bounding box center [784, 192] width 1568 height 385
click at [69, 294] on div at bounding box center [67, 289] width 10 height 10
click at [0, 0] on input "checkbox" at bounding box center [0, 0] width 0 height 0
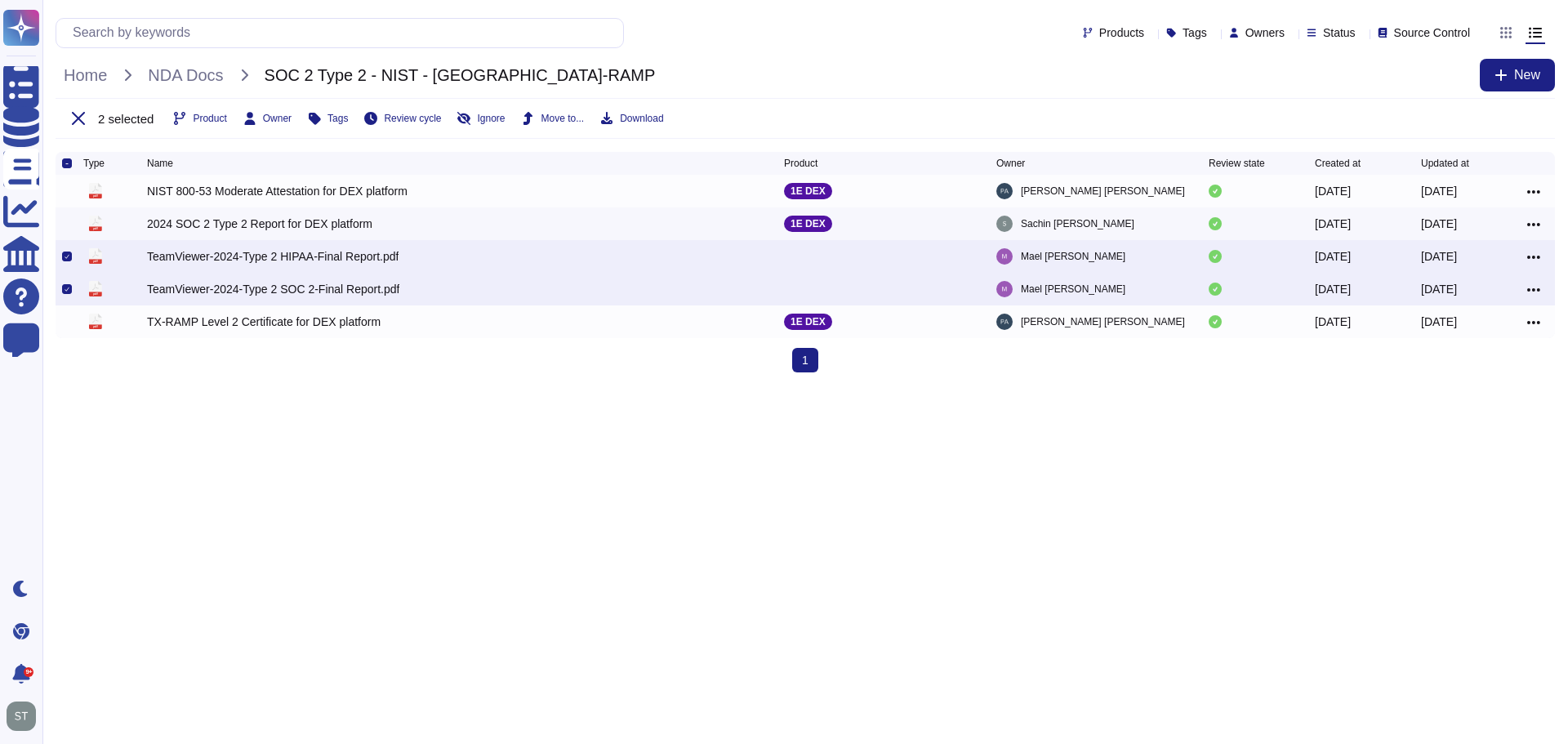
click at [64, 257] on icon at bounding box center [67, 256] width 5 height 5
click at [0, 0] on input "checkbox" at bounding box center [0, 0] width 0 height 0
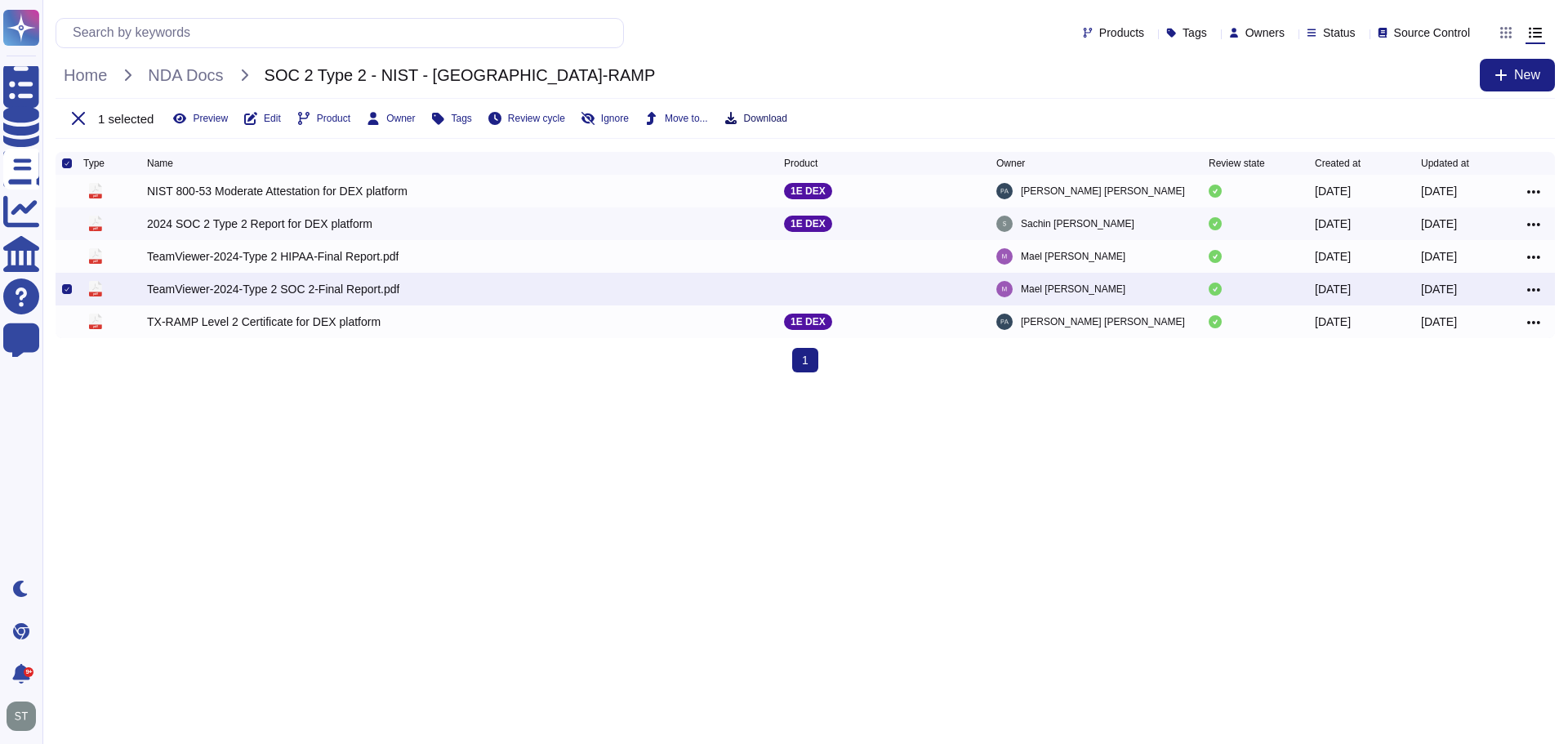
click at [746, 116] on span "Download" at bounding box center [765, 119] width 43 height 10
click at [217, 70] on span "NDA Docs" at bounding box center [186, 75] width 91 height 24
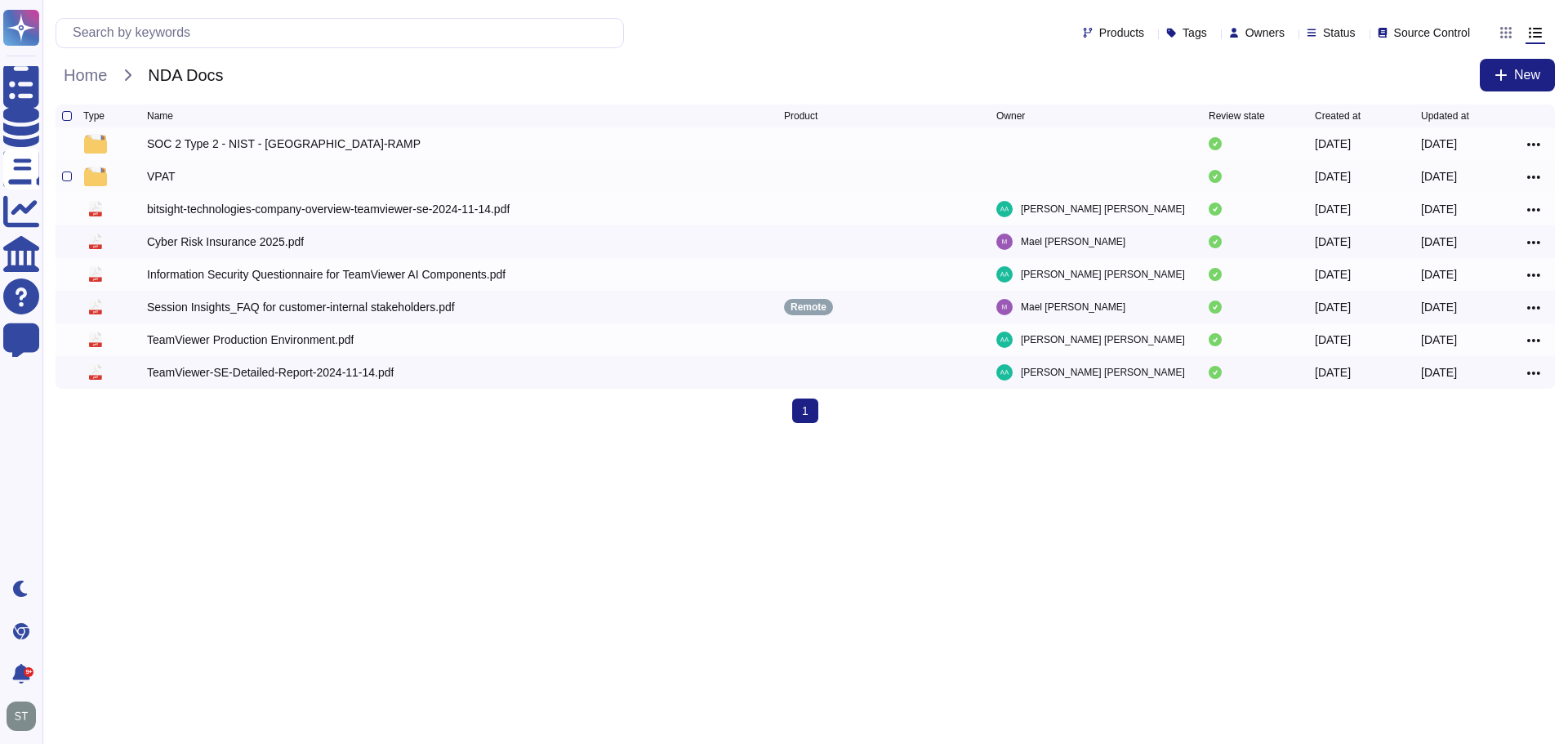
click at [168, 182] on div "VPAT" at bounding box center [161, 175] width 29 height 16
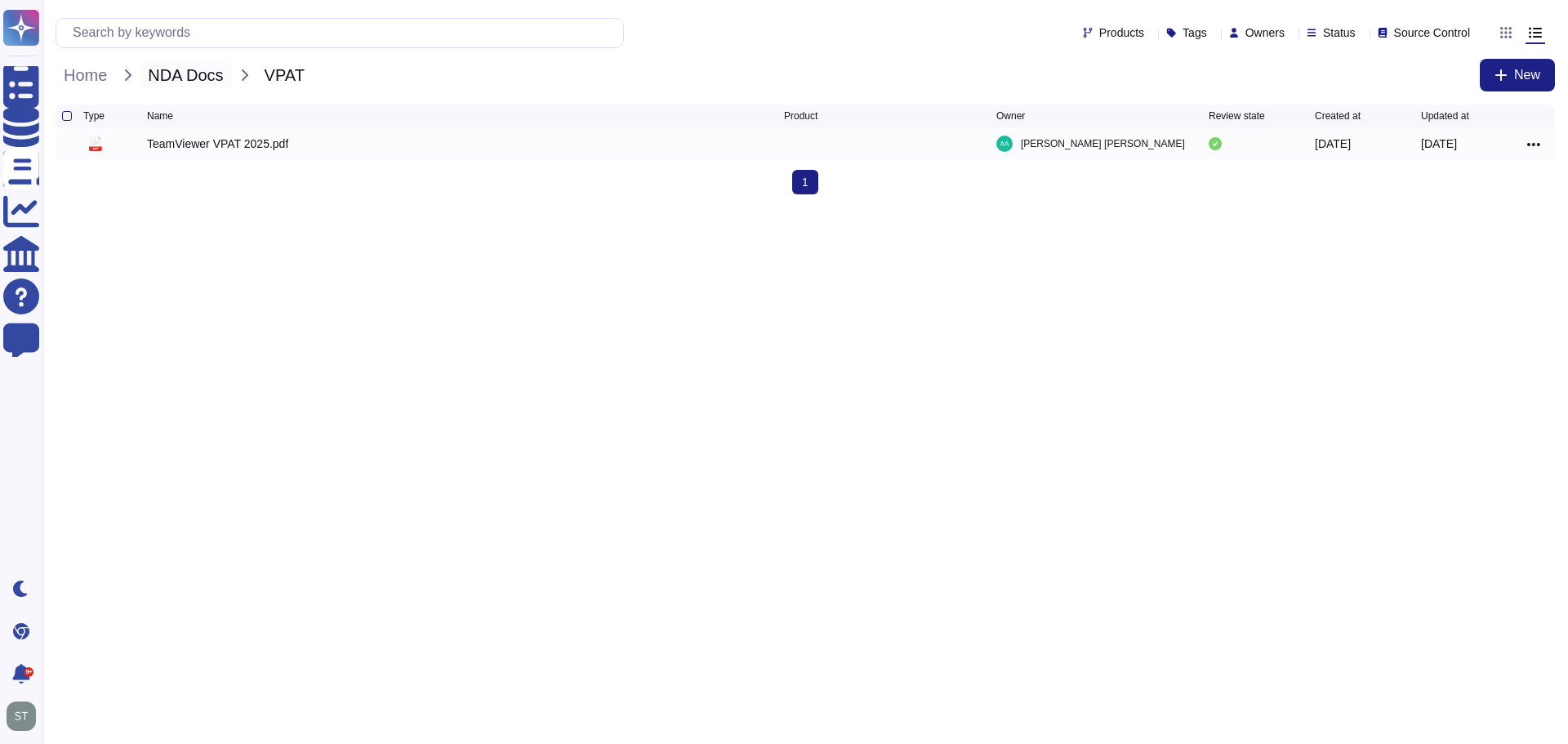
click at [231, 73] on span "NDA Docs" at bounding box center [186, 75] width 91 height 24
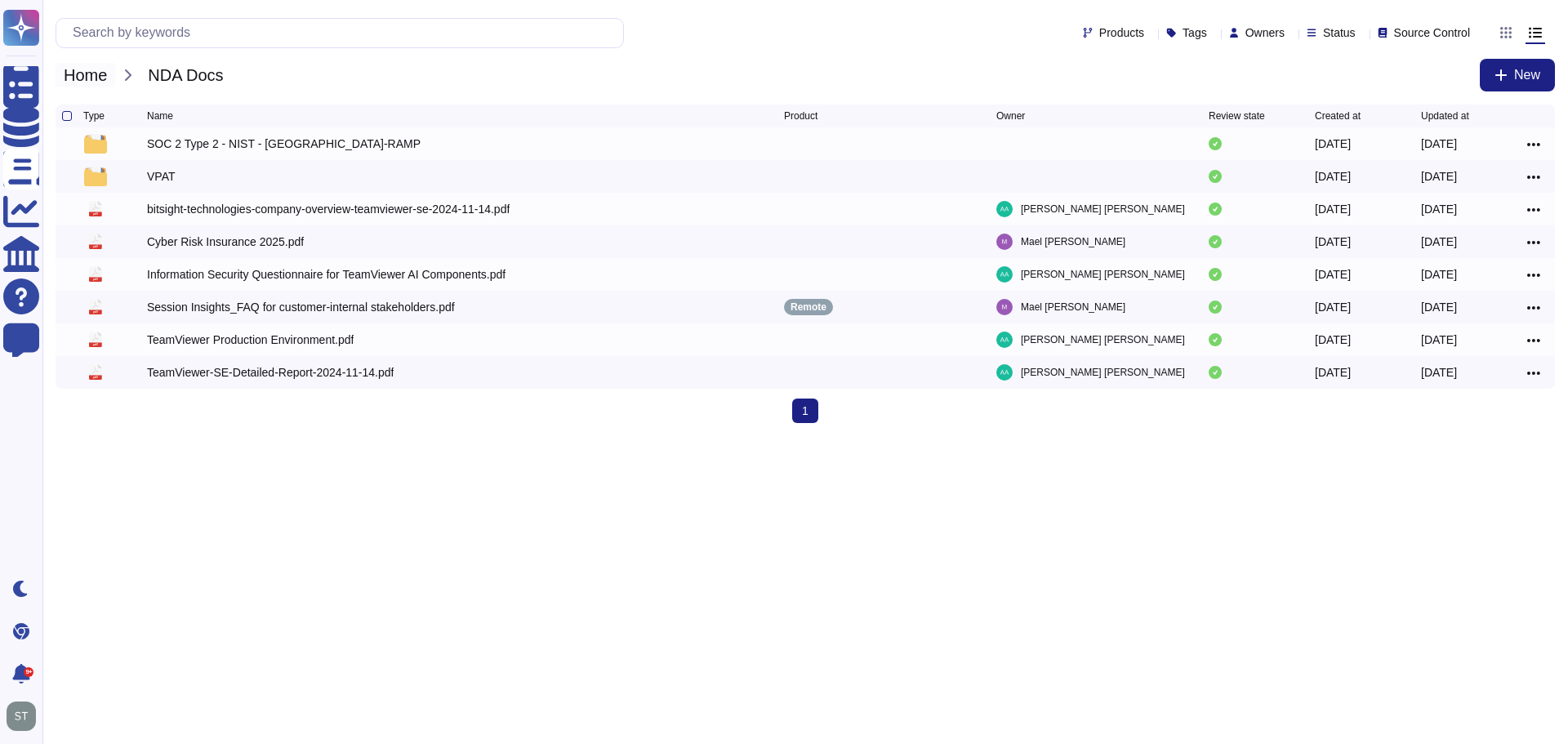
click at [91, 79] on span "Home" at bounding box center [85, 75] width 60 height 24
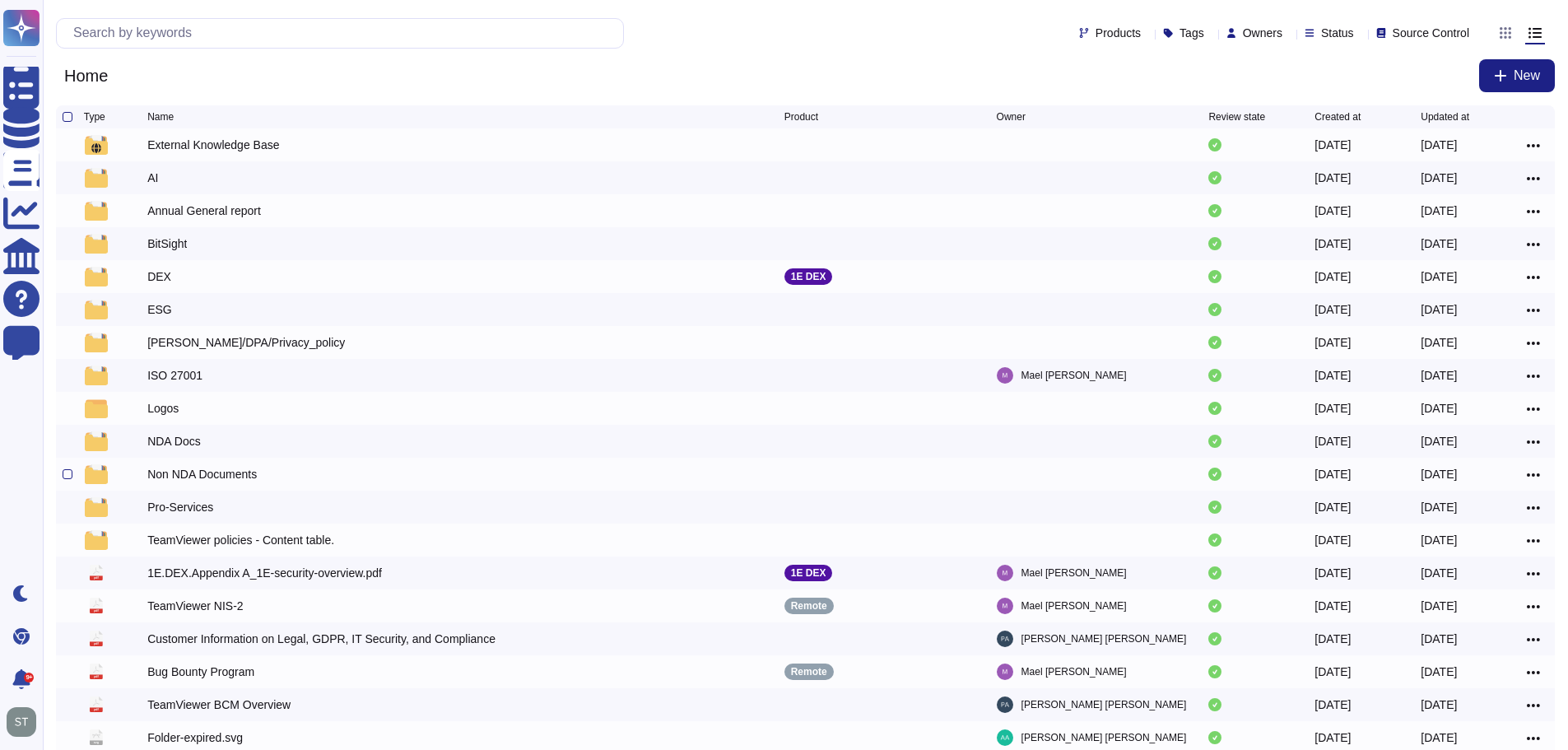
click at [195, 476] on div "Non NDA Documents" at bounding box center [201, 474] width 110 height 16
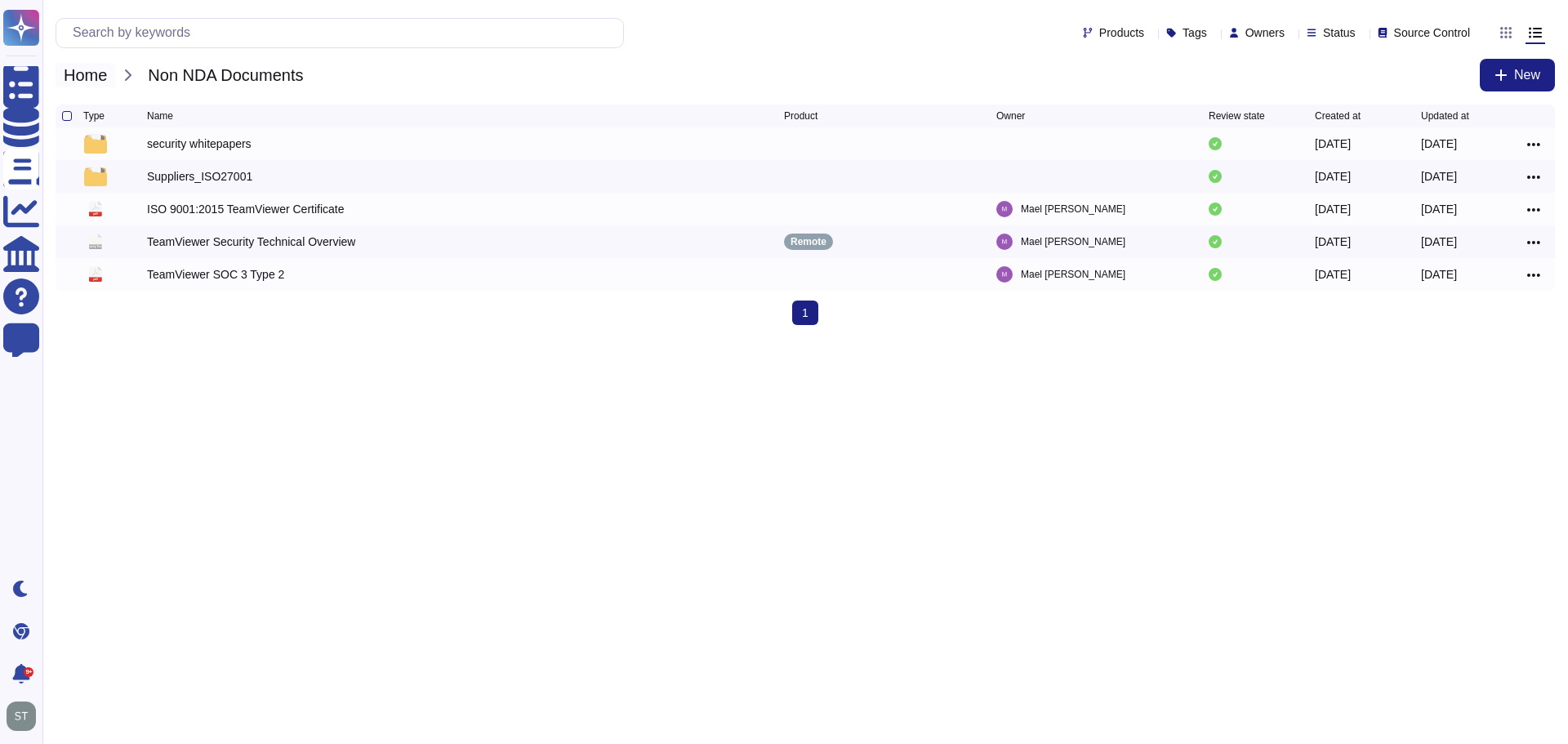
click at [103, 75] on span "Home" at bounding box center [85, 75] width 60 height 24
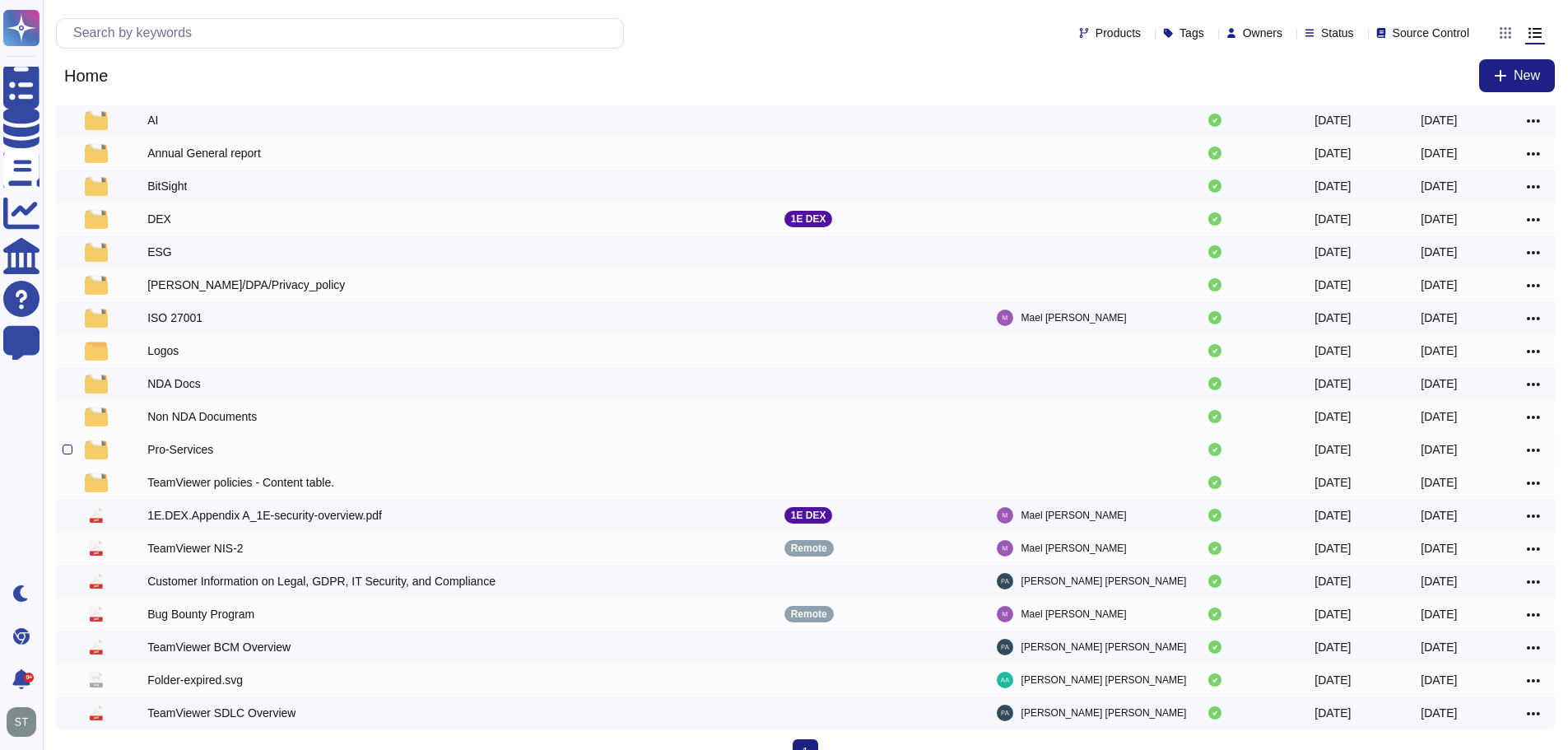
scroll to position [82, 0]
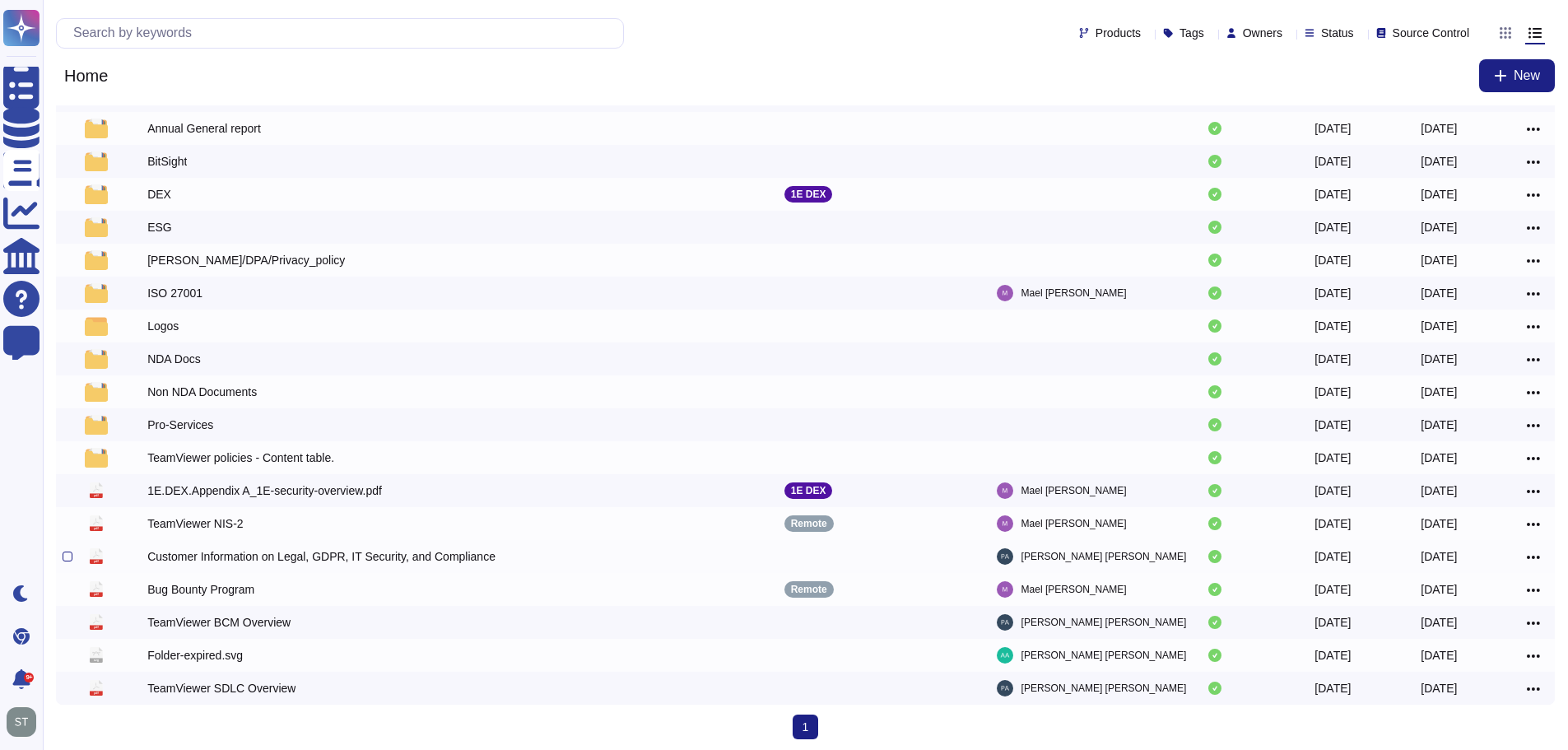
click at [289, 563] on div "Customer Information on Legal, GDPR, IT Security, and Compliance" at bounding box center [321, 556] width 348 height 16
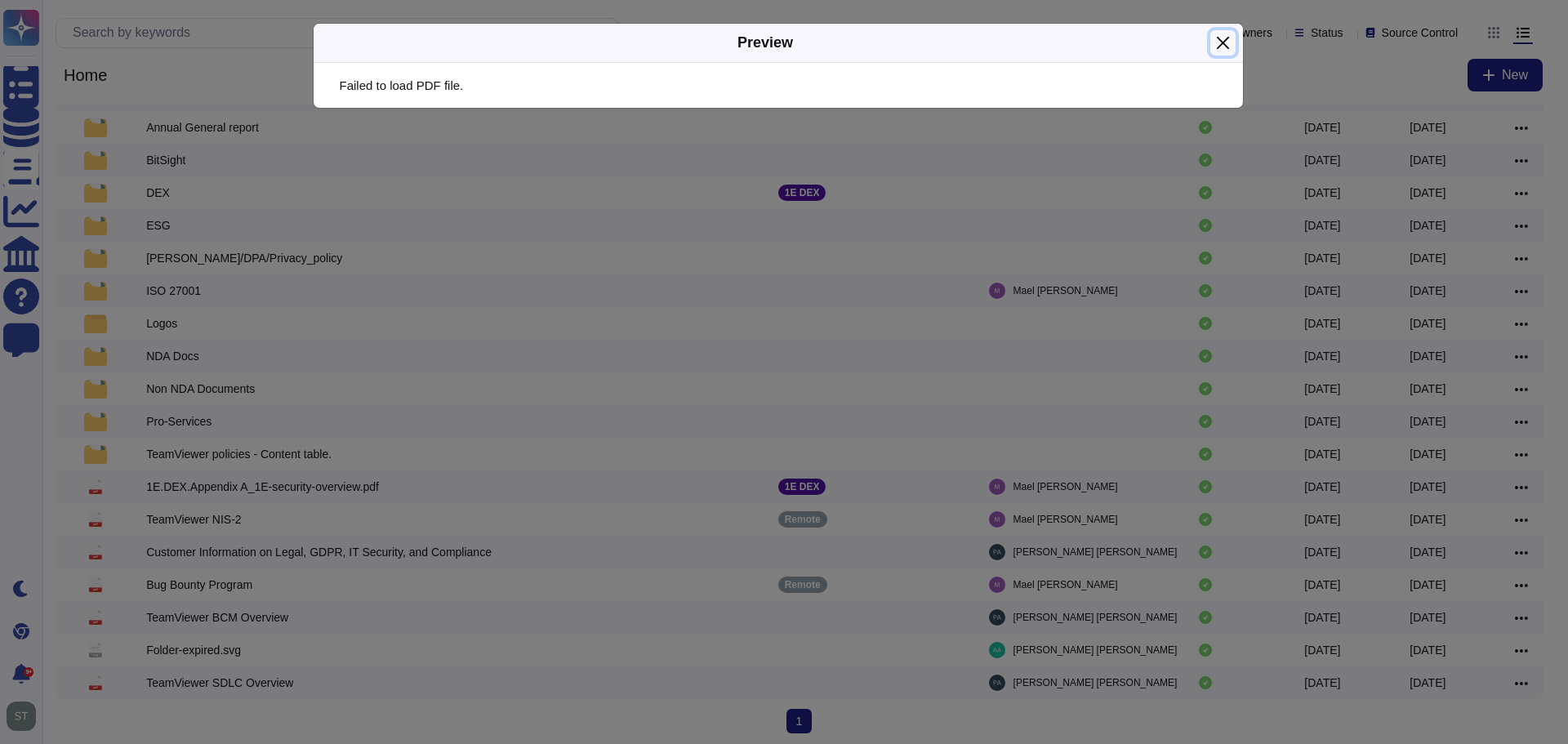
click at [1220, 36] on button "Close" at bounding box center [1223, 43] width 25 height 25
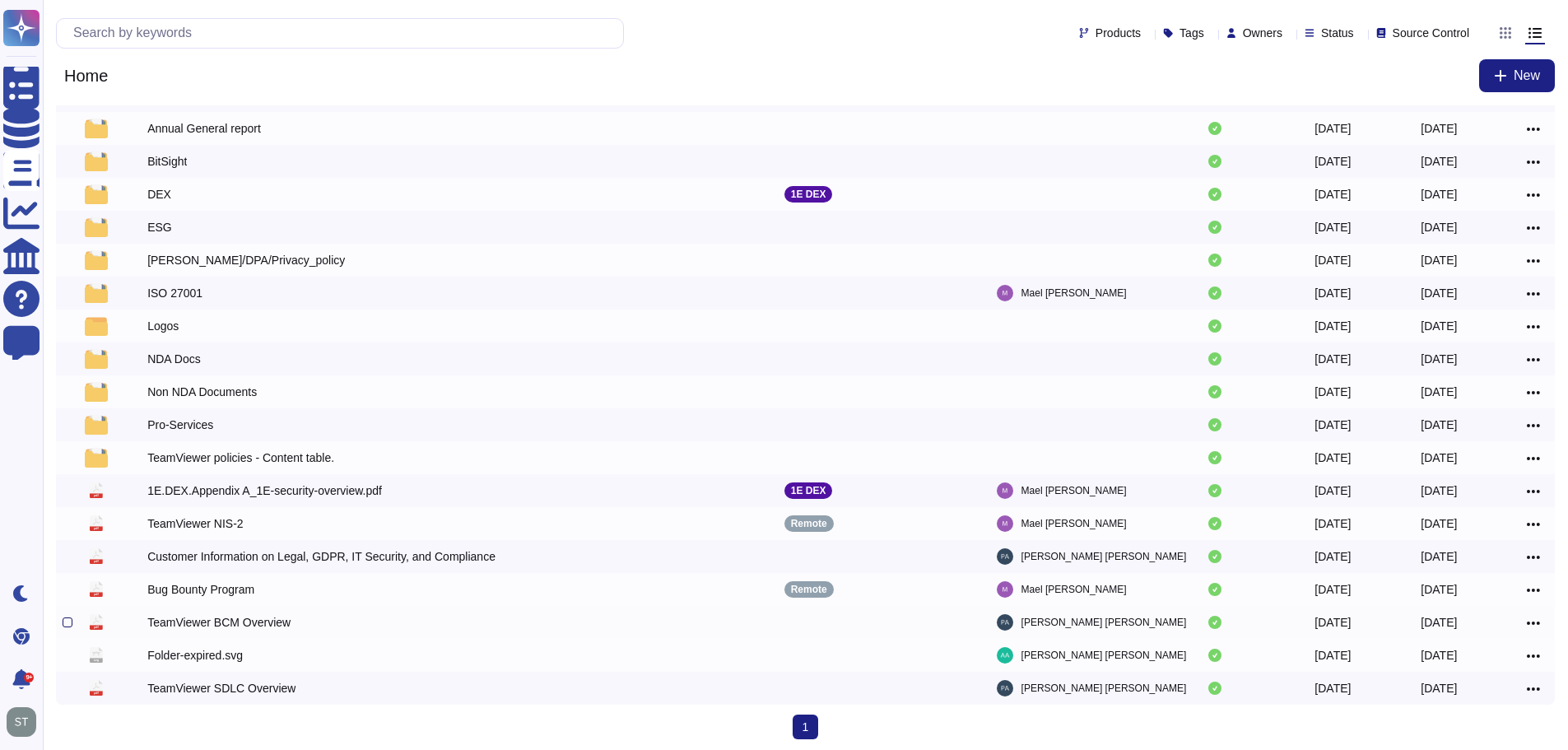
click at [66, 628] on div at bounding box center [68, 622] width 10 height 10
click at [0, 0] on input "checkbox" at bounding box center [0, 0] width 0 height 0
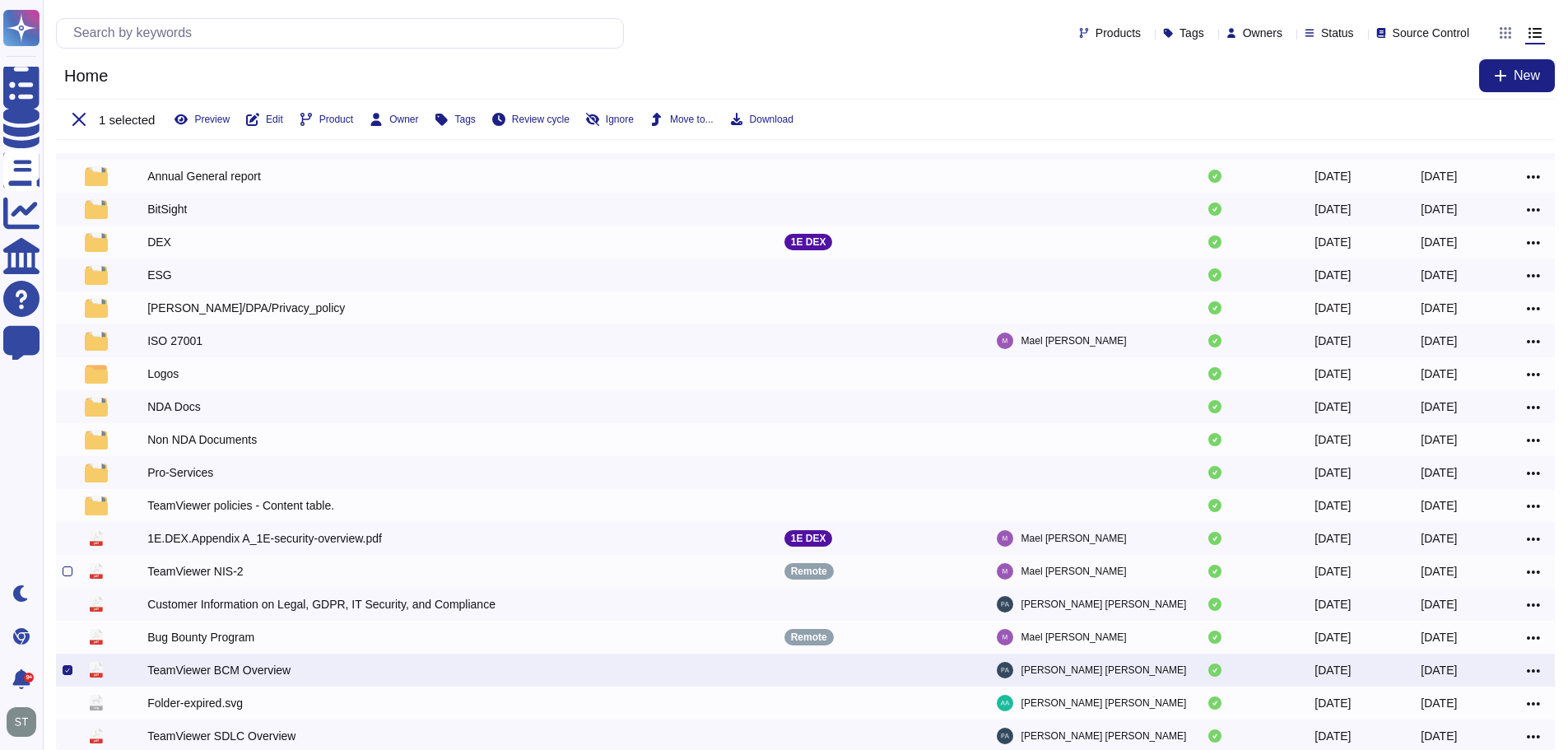
scroll to position [130, 0]
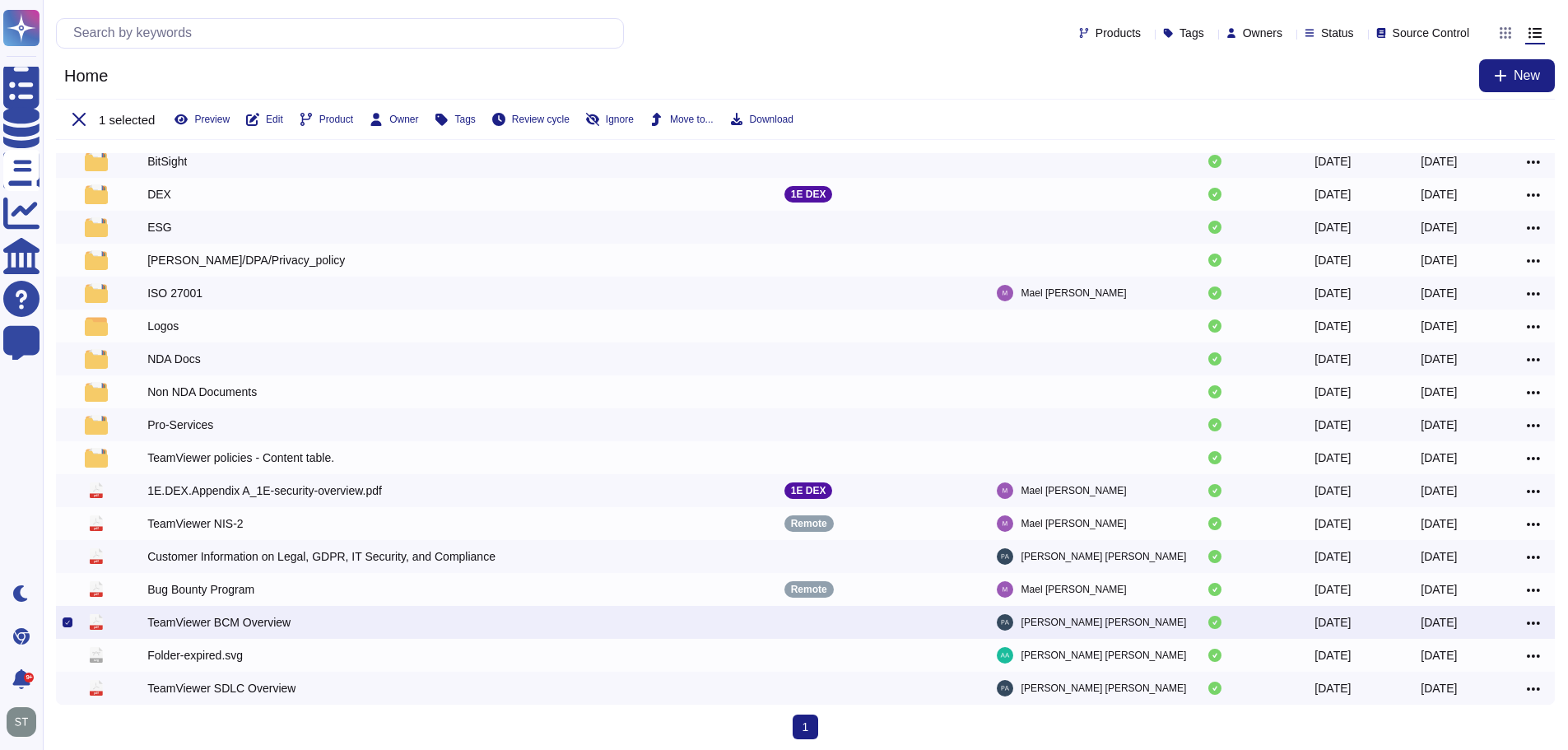
click at [750, 110] on div "1 selected Preview Edit Product Owner Tags Review cycle Ignore Move to... Downl…" at bounding box center [805, 119] width 1498 height 41
click at [764, 121] on span "Download" at bounding box center [771, 120] width 43 height 10
click at [64, 561] on div at bounding box center [68, 557] width 10 height 10
click at [0, 0] on input "checkbox" at bounding box center [0, 0] width 0 height 0
click at [70, 628] on div at bounding box center [68, 622] width 10 height 10
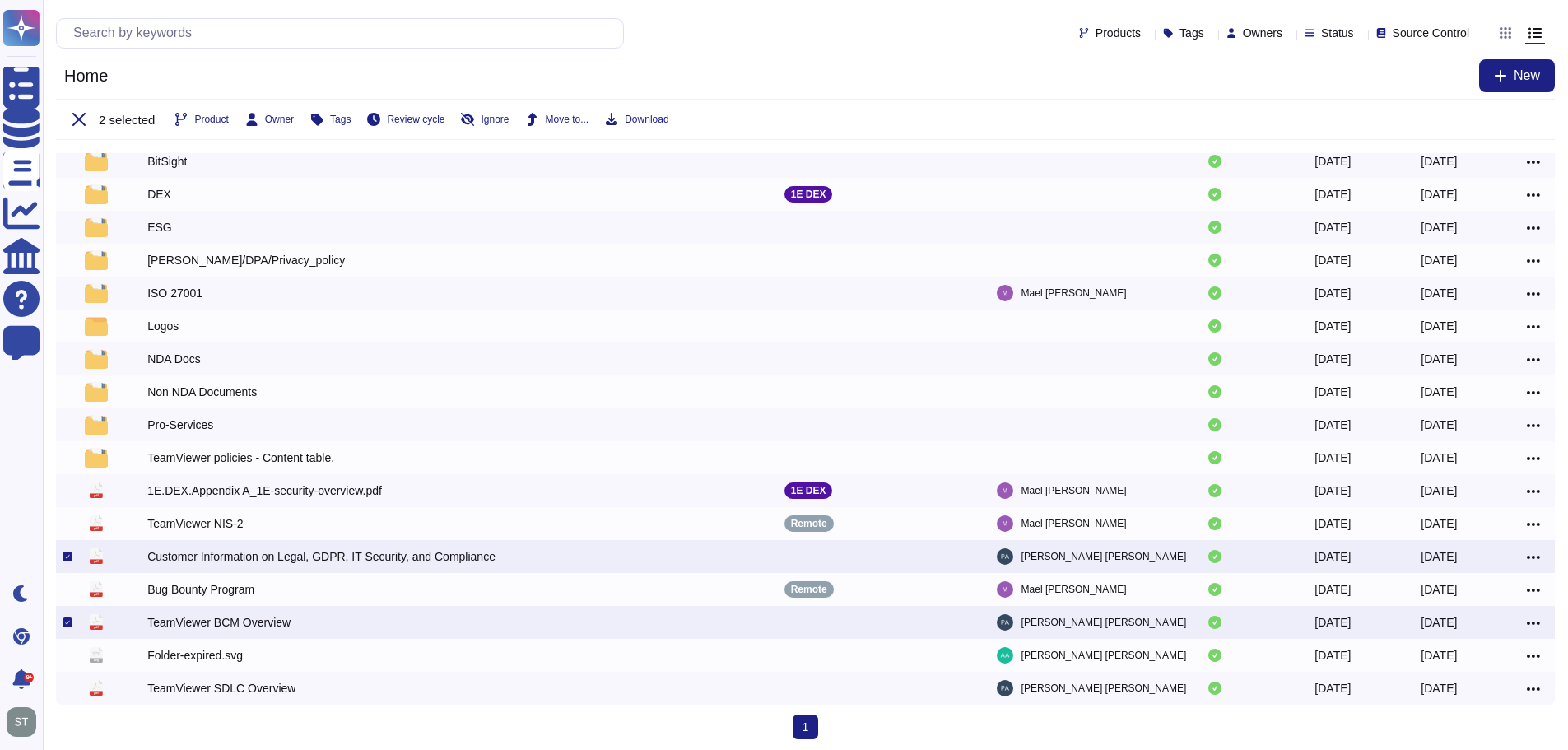
click at [0, 0] on input "checkbox" at bounding box center [0, 0] width 0 height 0
click at [756, 122] on span "Download" at bounding box center [771, 120] width 43 height 10
click at [78, 117] on icon at bounding box center [78, 119] width 13 height 13
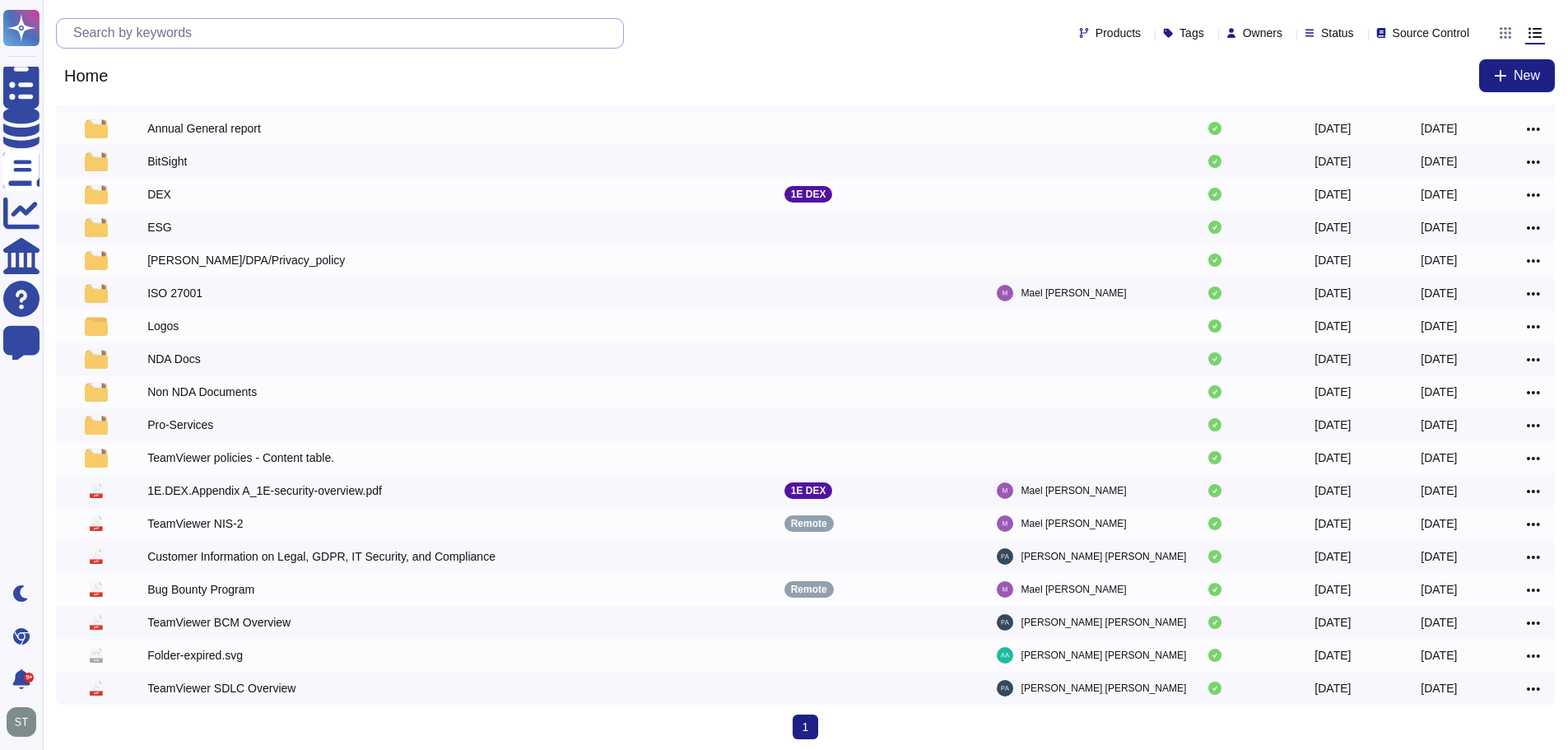
click at [188, 33] on input "text" at bounding box center [343, 33] width 558 height 29
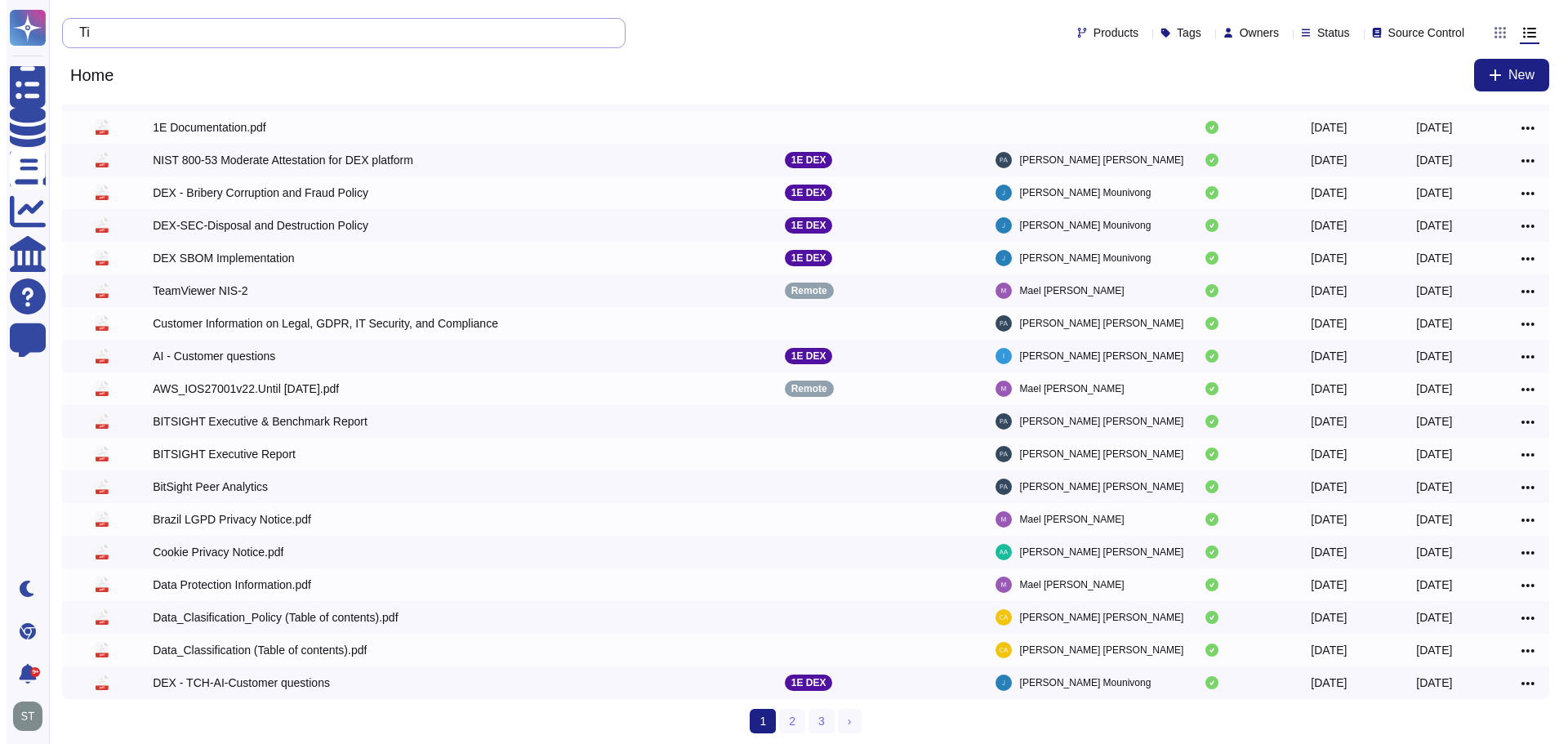
scroll to position [0, 0]
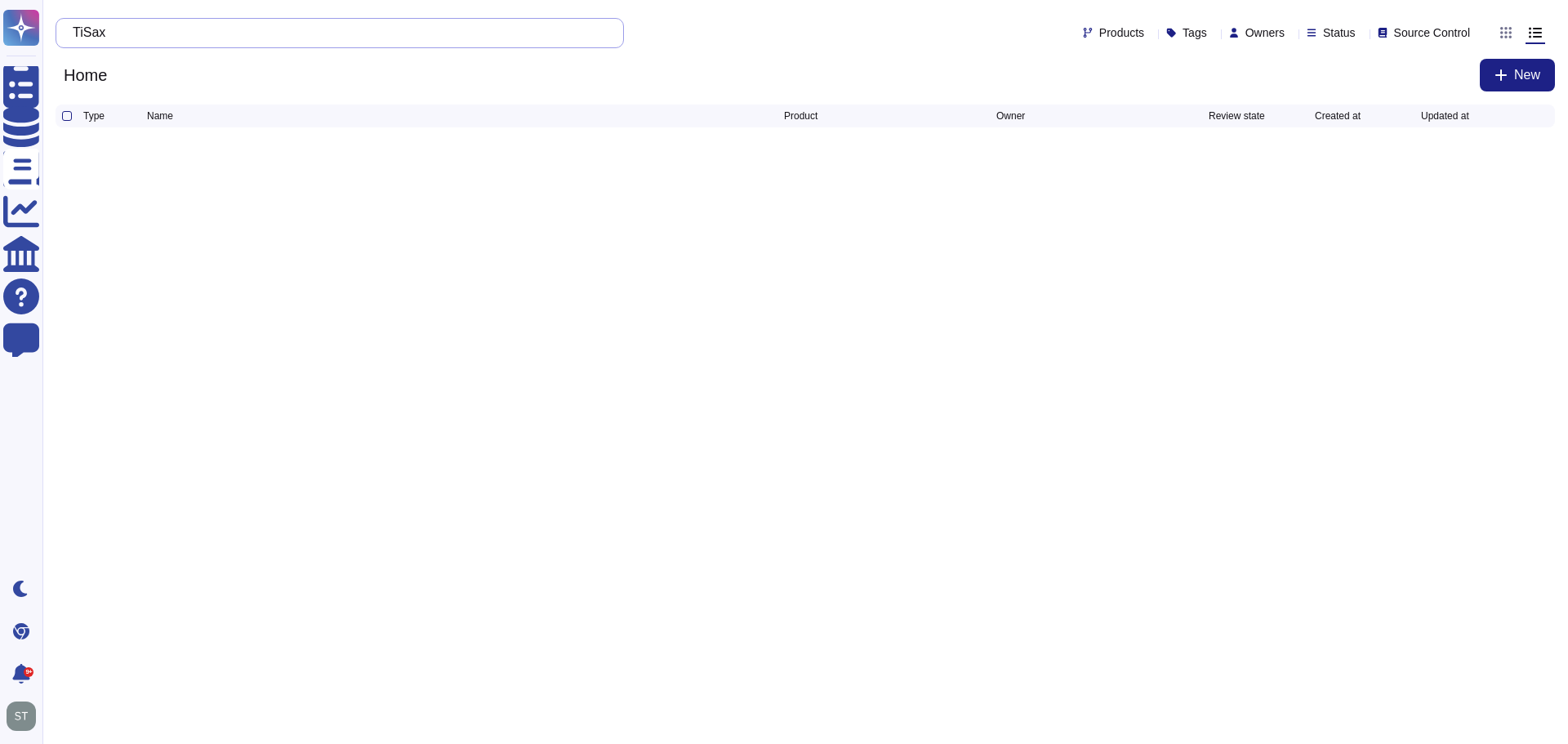
drag, startPoint x: 154, startPoint y: 35, endPoint x: 94, endPoint y: 30, distance: 60.2
click at [94, 30] on input "TiSax" at bounding box center [335, 33] width 542 height 29
type input "TISAX"
drag, startPoint x: 459, startPoint y: 278, endPoint x: 284, endPoint y: 216, distance: 185.7
click at [458, 150] on html "Questionnaires Knowledge Base Documents Analytics CAIQ / SIG Help Center Feedba…" at bounding box center [784, 75] width 1568 height 150
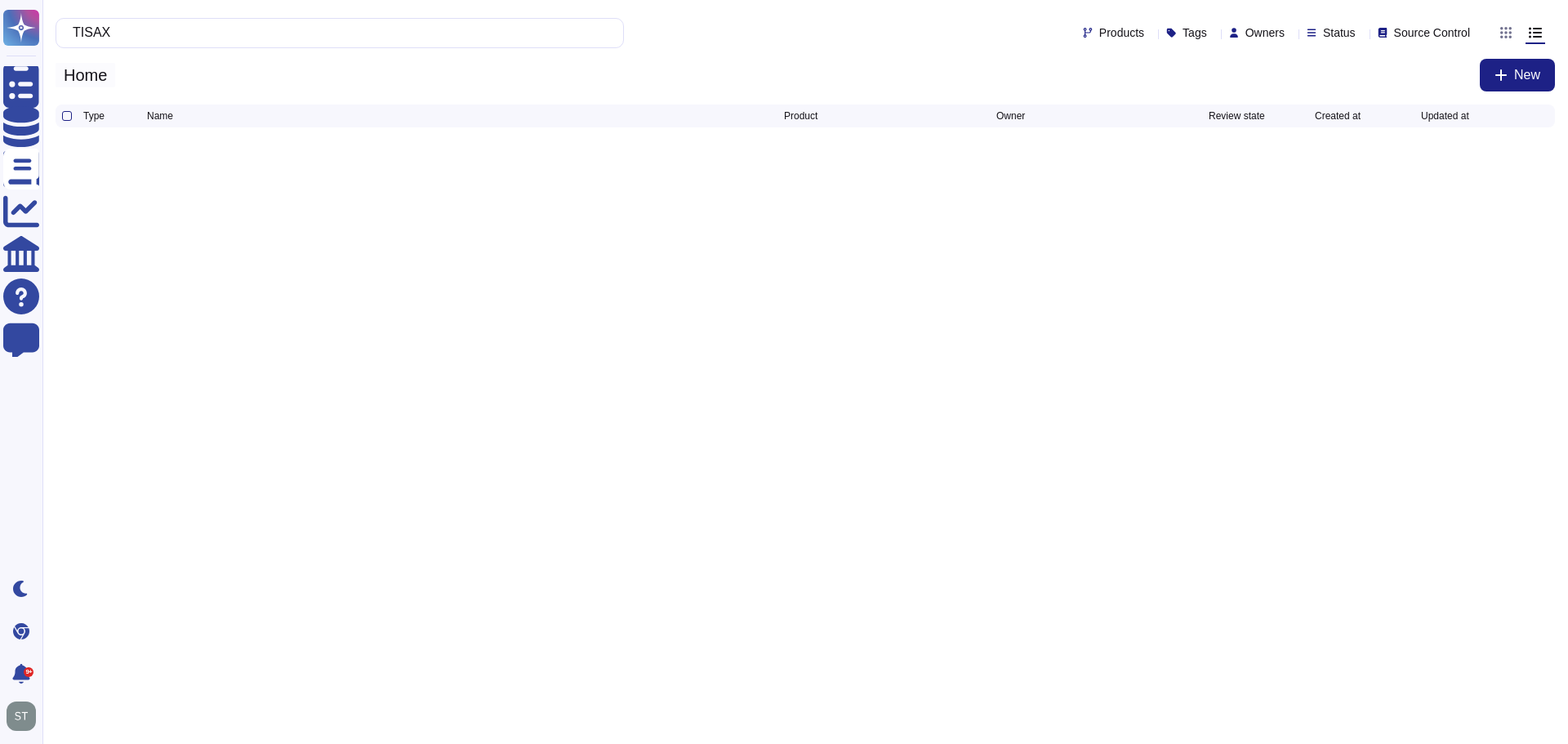
click at [75, 79] on span "Home" at bounding box center [85, 75] width 60 height 24
click at [178, 30] on input "TISAX" at bounding box center [335, 33] width 542 height 29
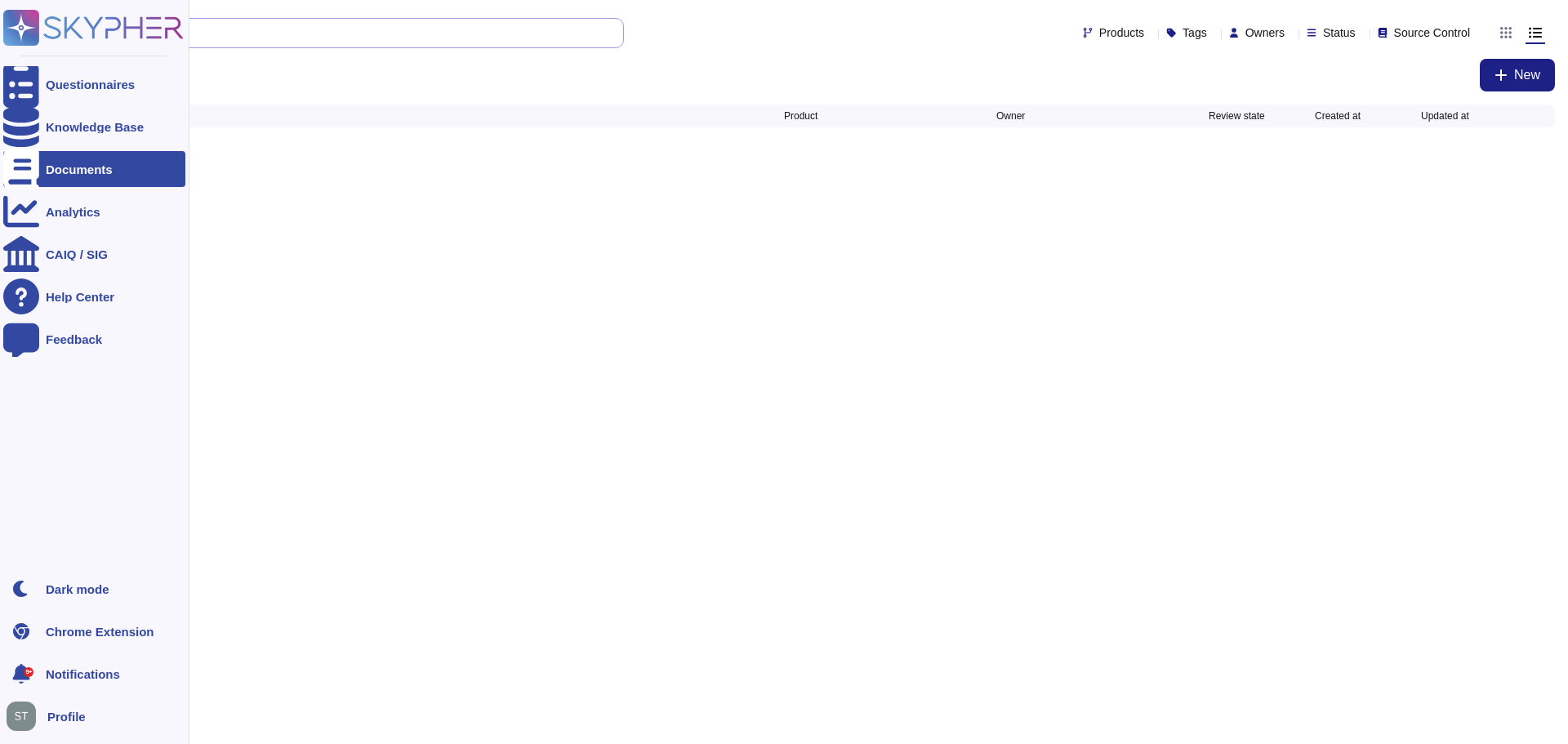
drag, startPoint x: 262, startPoint y: 32, endPoint x: 18, endPoint y: 50, distance: 244.7
click at [18, 50] on div "Questionnaires Knowledge Base Documents Analytics CAIQ / SIG Help Center Feedba…" at bounding box center [784, 75] width 1568 height 150
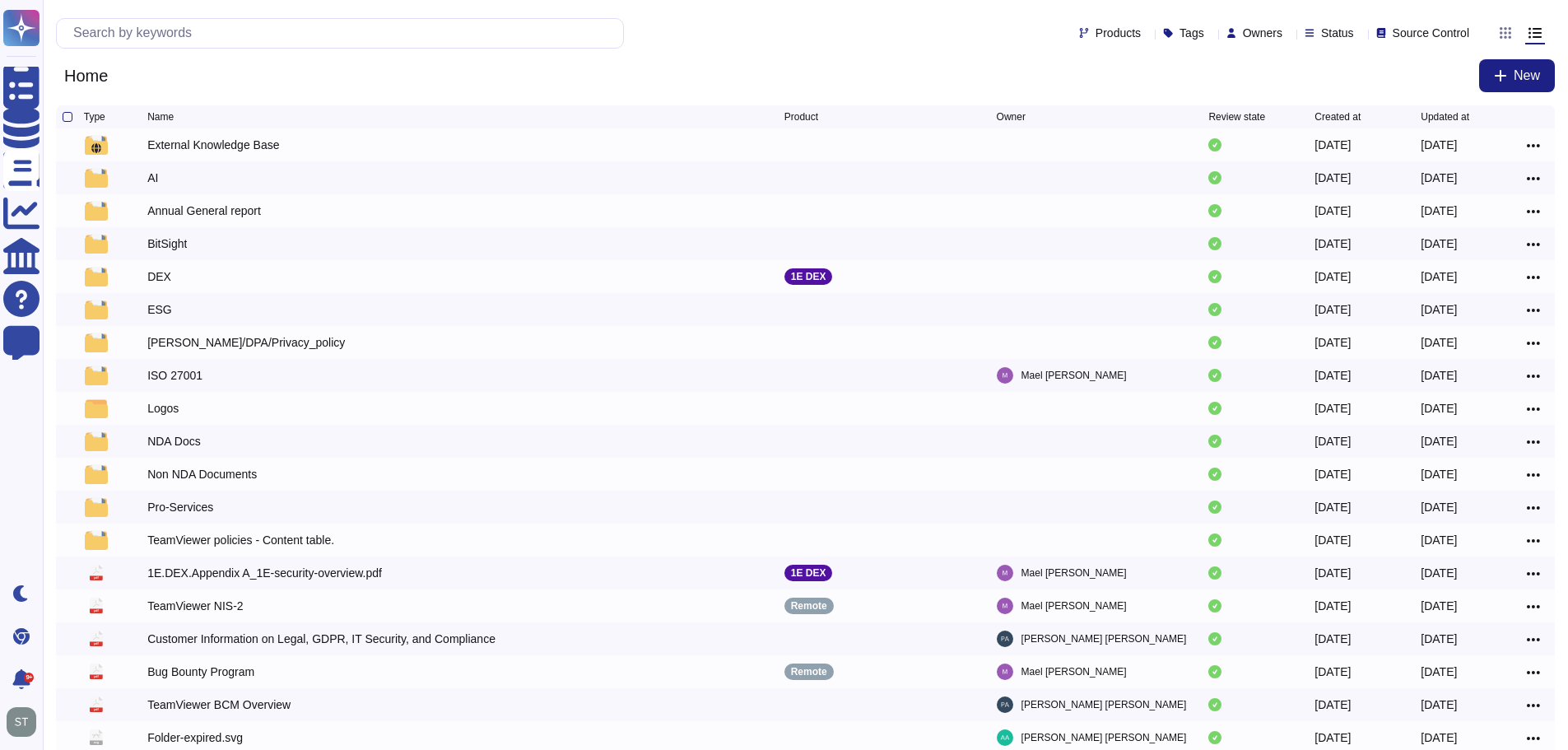
click at [228, 477] on div "Non NDA Documents" at bounding box center [201, 474] width 110 height 16
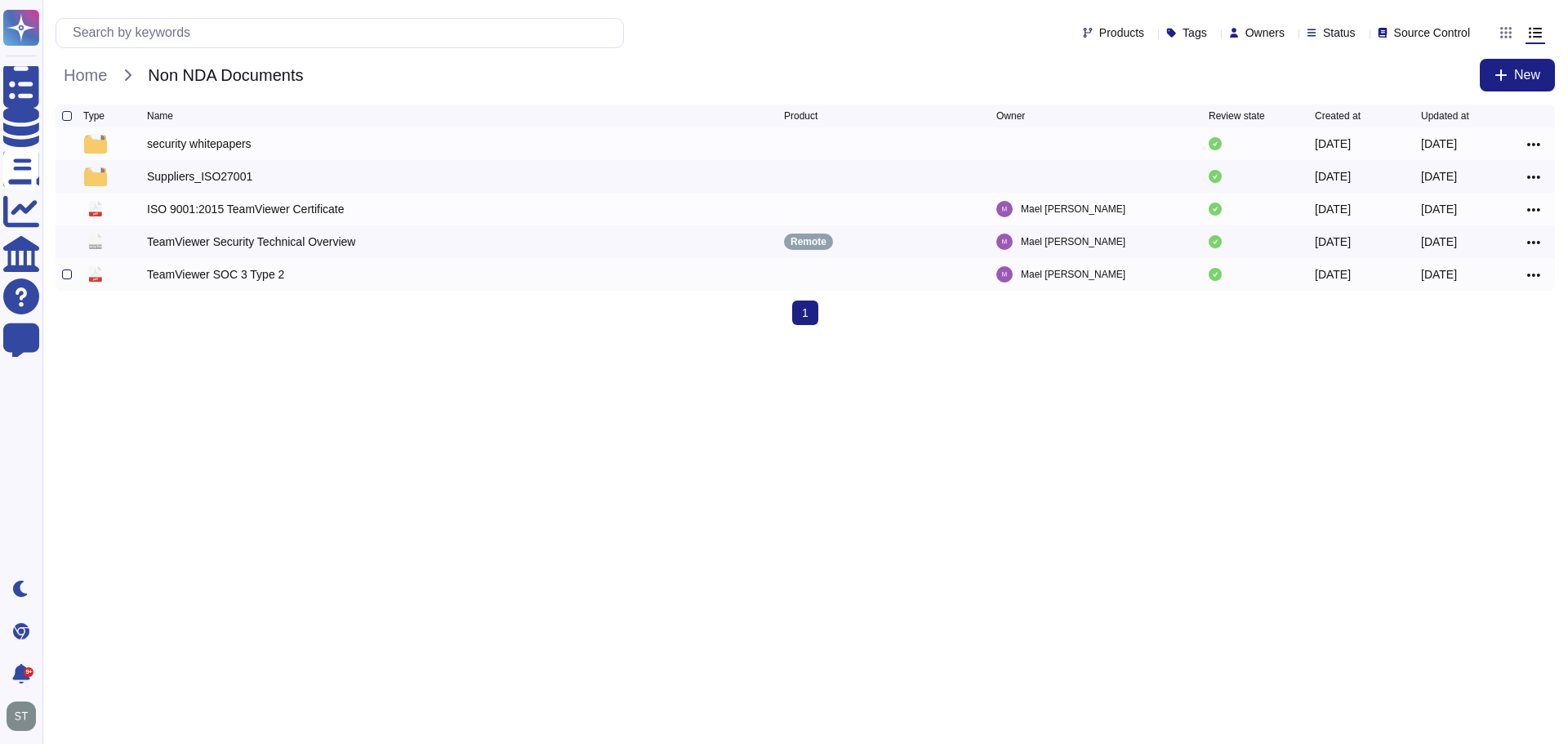
click at [66, 274] on div at bounding box center [67, 275] width 10 height 10
click at [0, 0] on input "checkbox" at bounding box center [0, 0] width 0 height 0
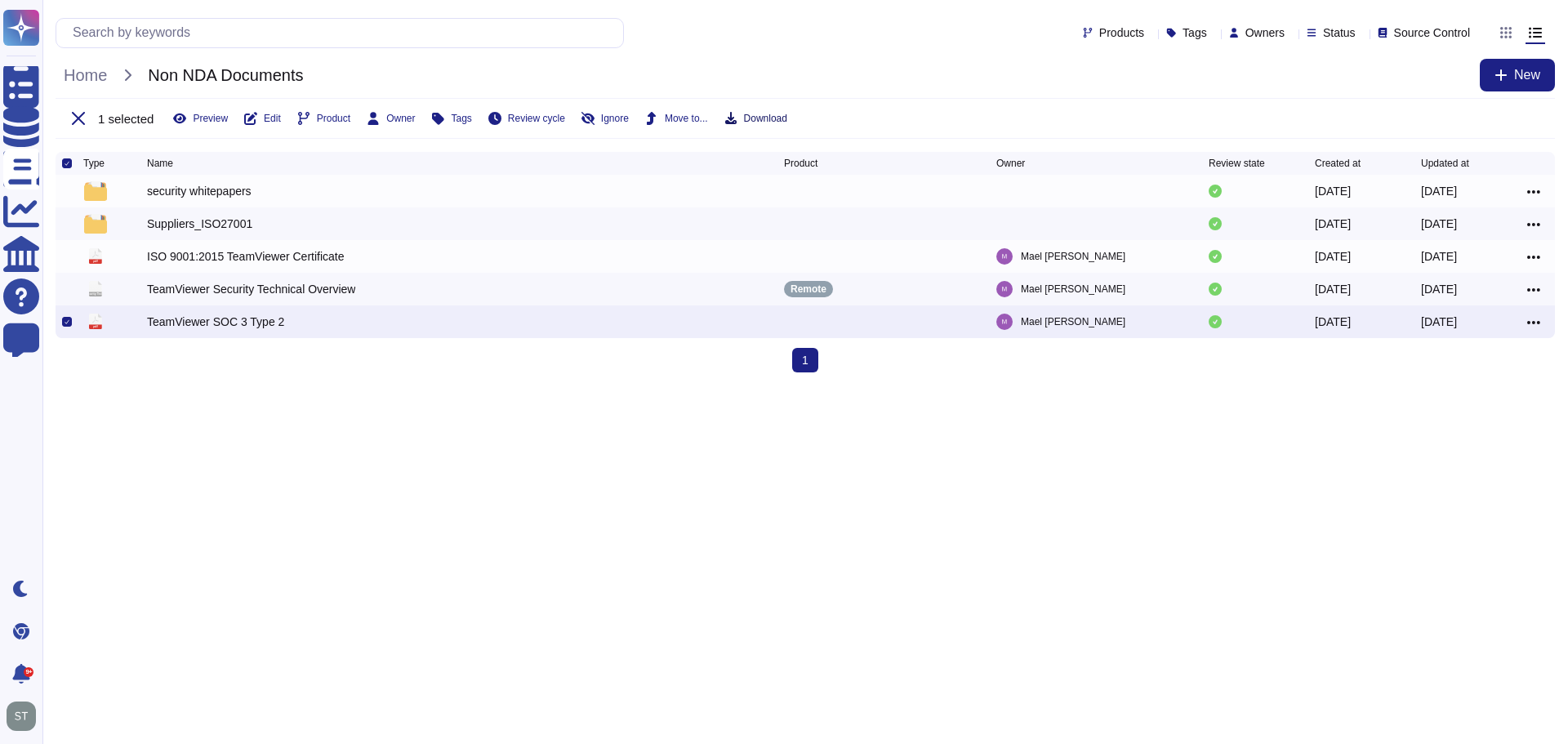
click at [768, 121] on span "Download" at bounding box center [765, 119] width 43 height 10
